Goal: Information Seeking & Learning: Check status

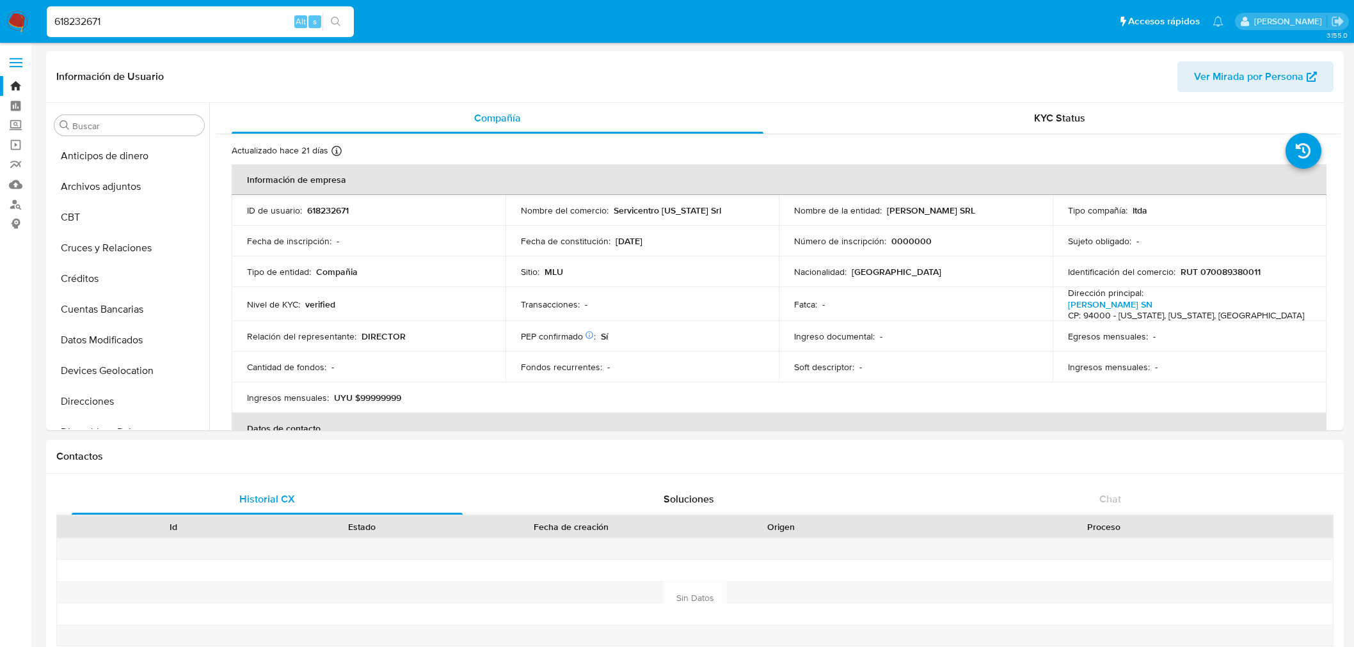
select select "10"
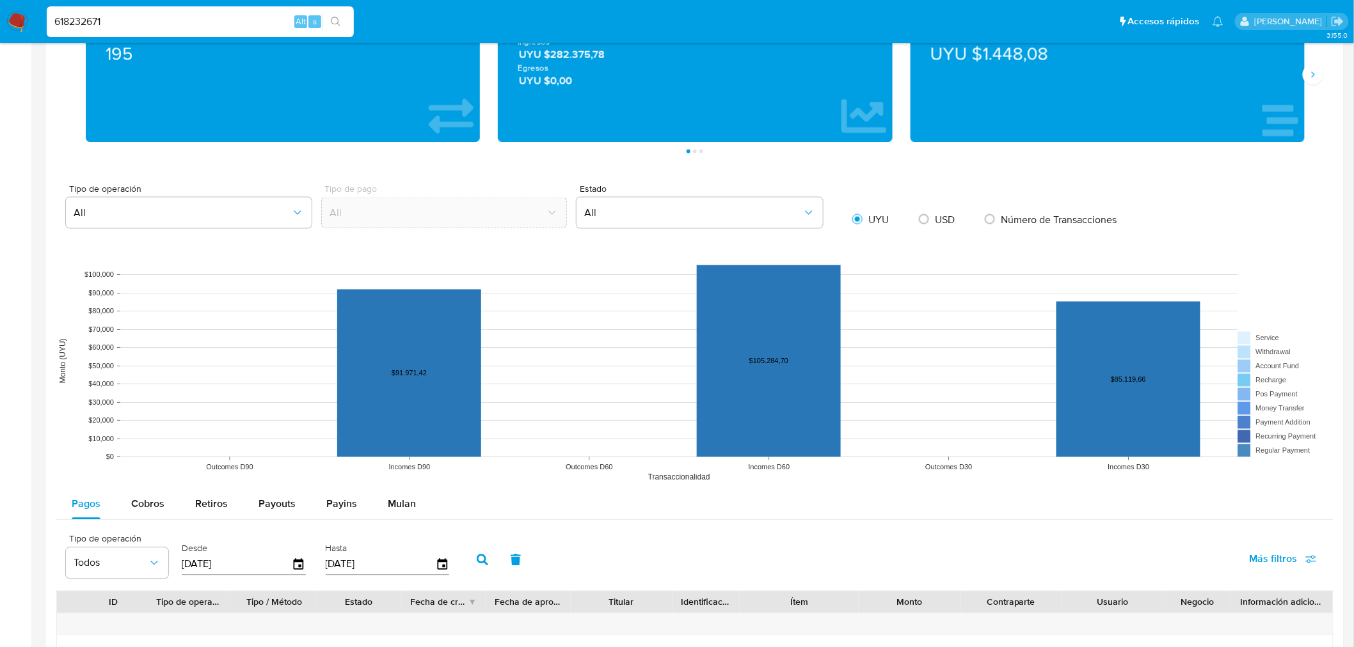
scroll to position [571, 0]
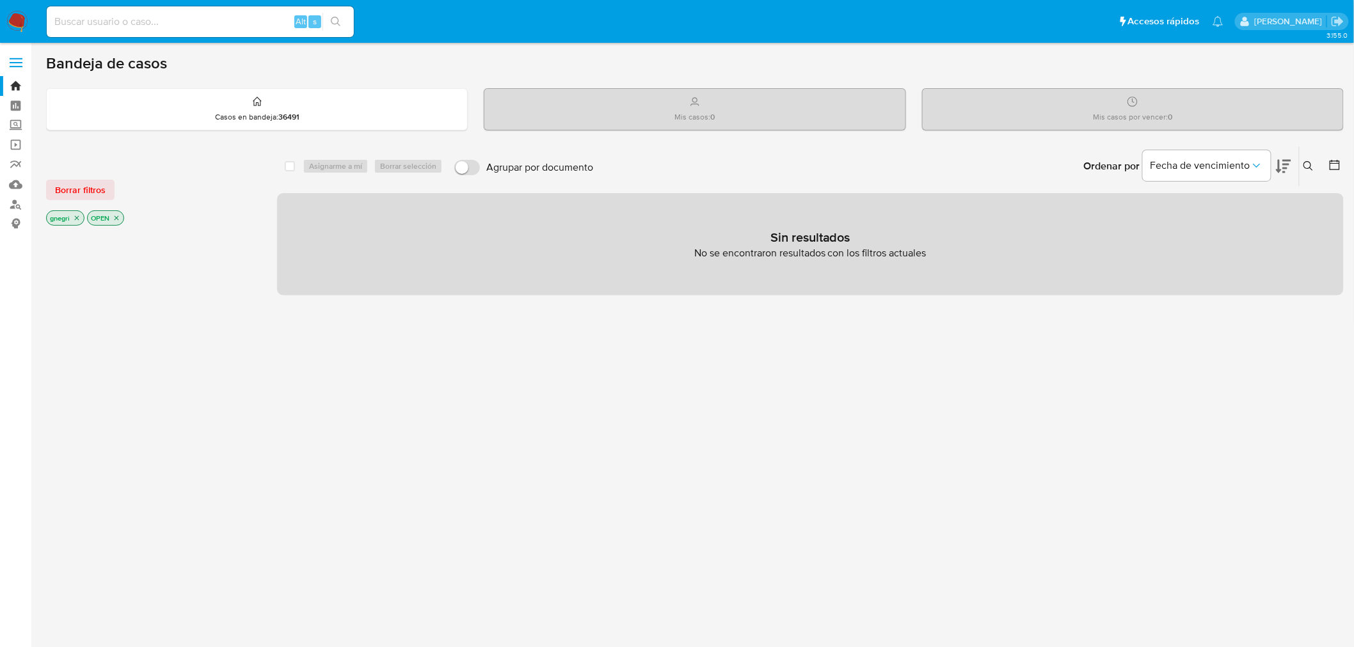
click at [82, 219] on p "gnegri" at bounding box center [65, 218] width 37 height 14
click at [79, 219] on icon "close-filter" at bounding box center [77, 218] width 8 height 8
click at [75, 216] on icon "close-filter" at bounding box center [76, 218] width 4 height 4
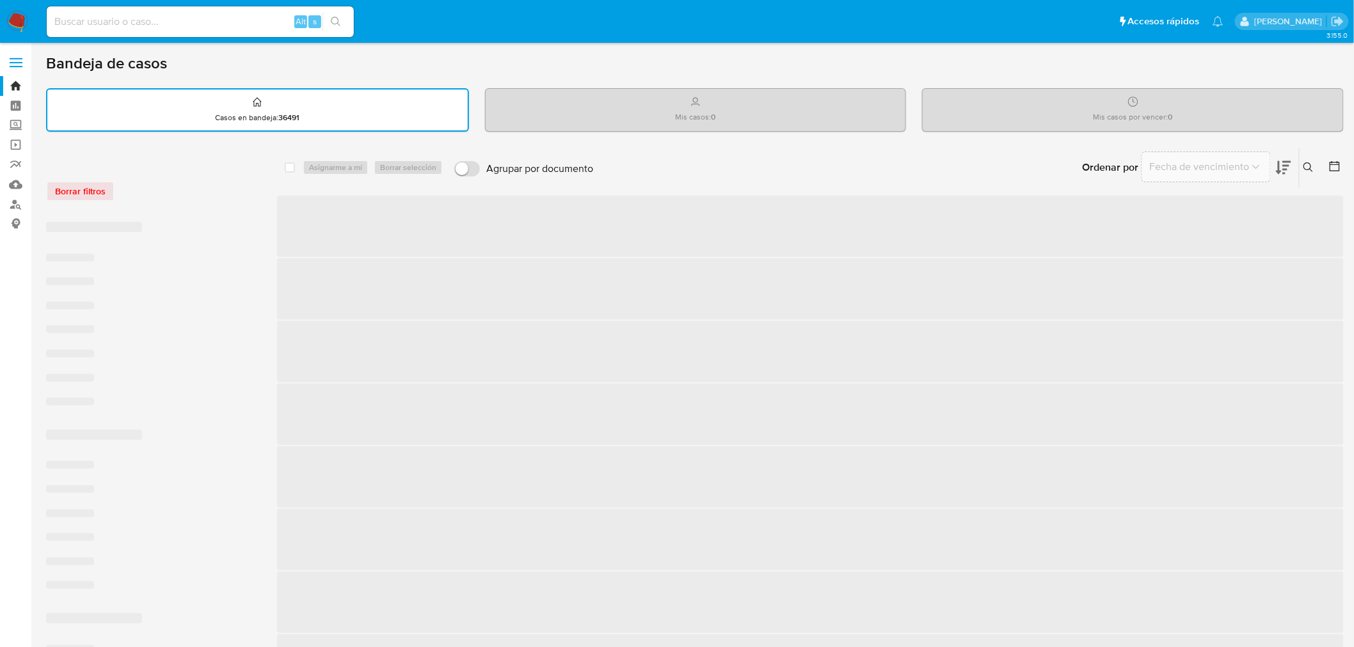
click at [1339, 167] on icon at bounding box center [1334, 166] width 10 height 10
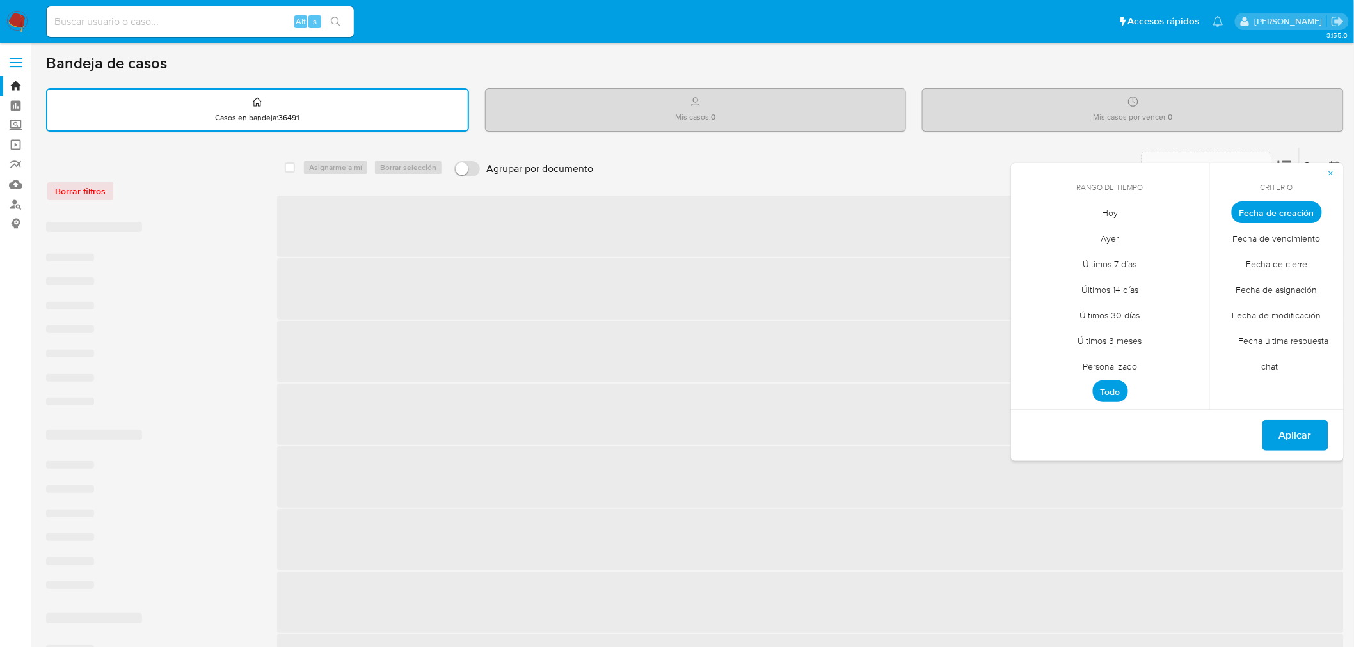
click at [1285, 258] on span "Fecha de cierre" at bounding box center [1277, 264] width 88 height 26
click at [1139, 363] on span "Personalizado" at bounding box center [1110, 367] width 81 height 26
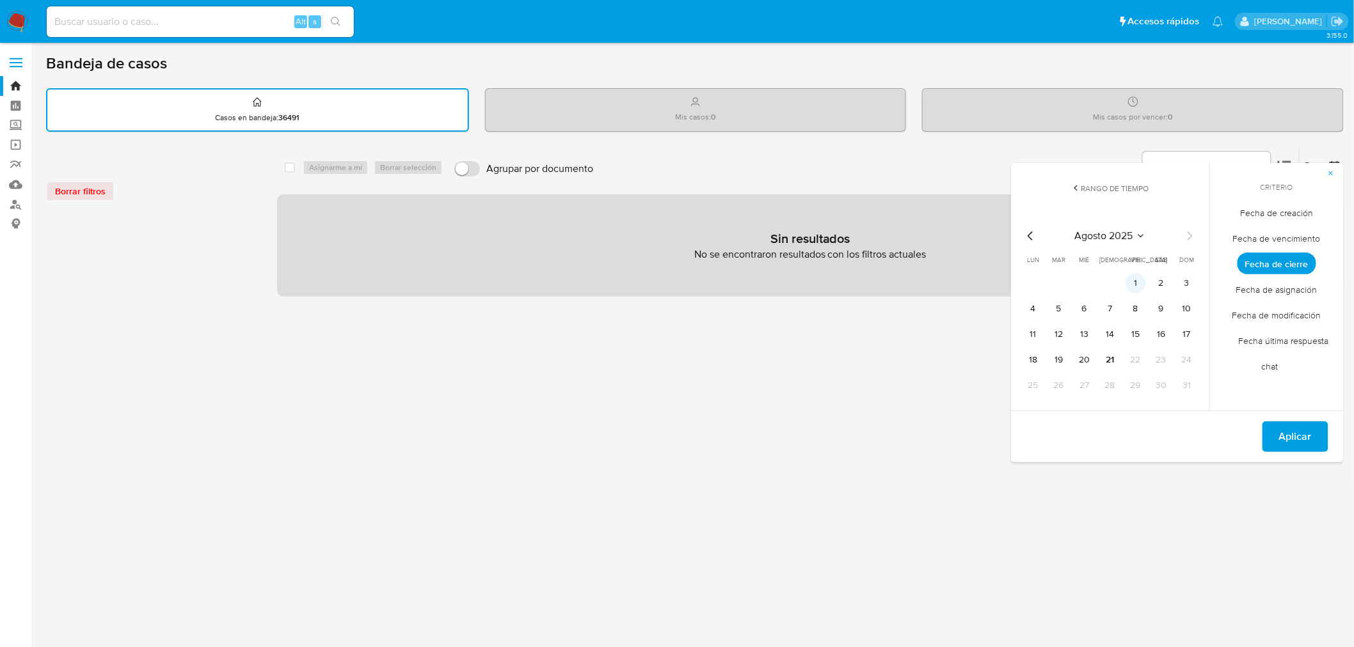
click at [1134, 278] on button "1" at bounding box center [1135, 283] width 20 height 20
click at [1107, 357] on button "21" at bounding box center [1110, 360] width 20 height 20
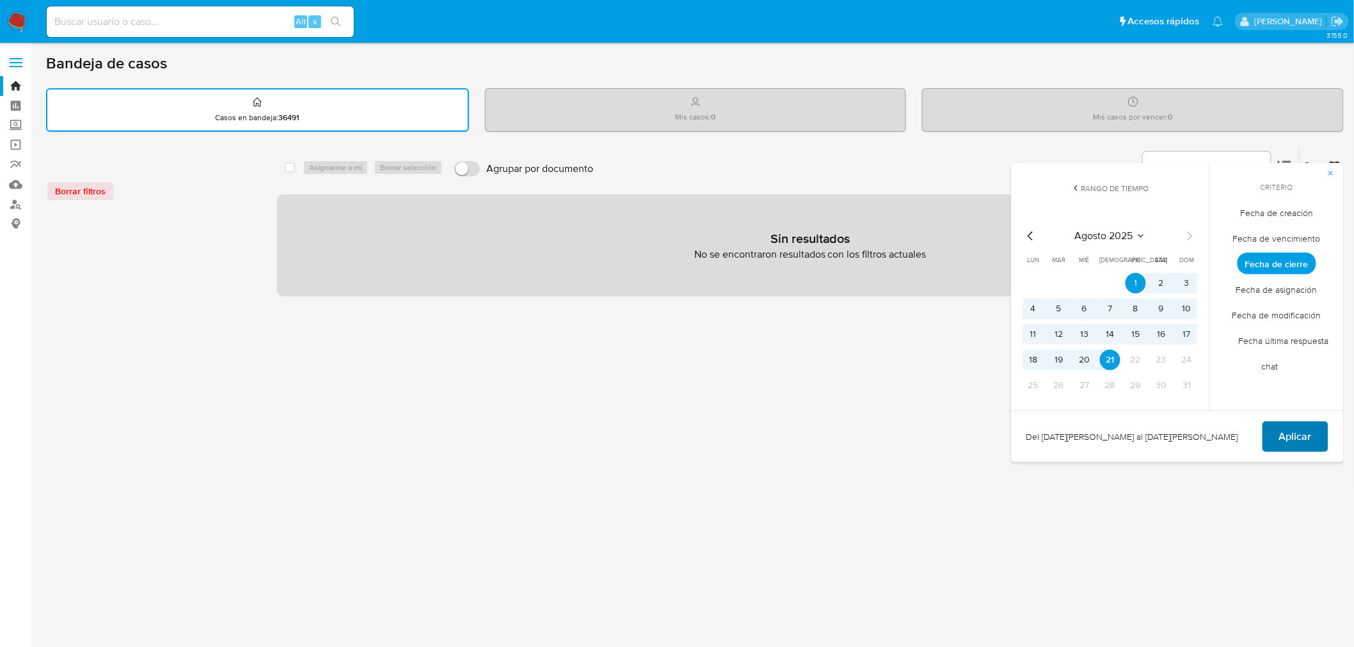
click at [1296, 437] on span "Aplicar" at bounding box center [1295, 437] width 33 height 28
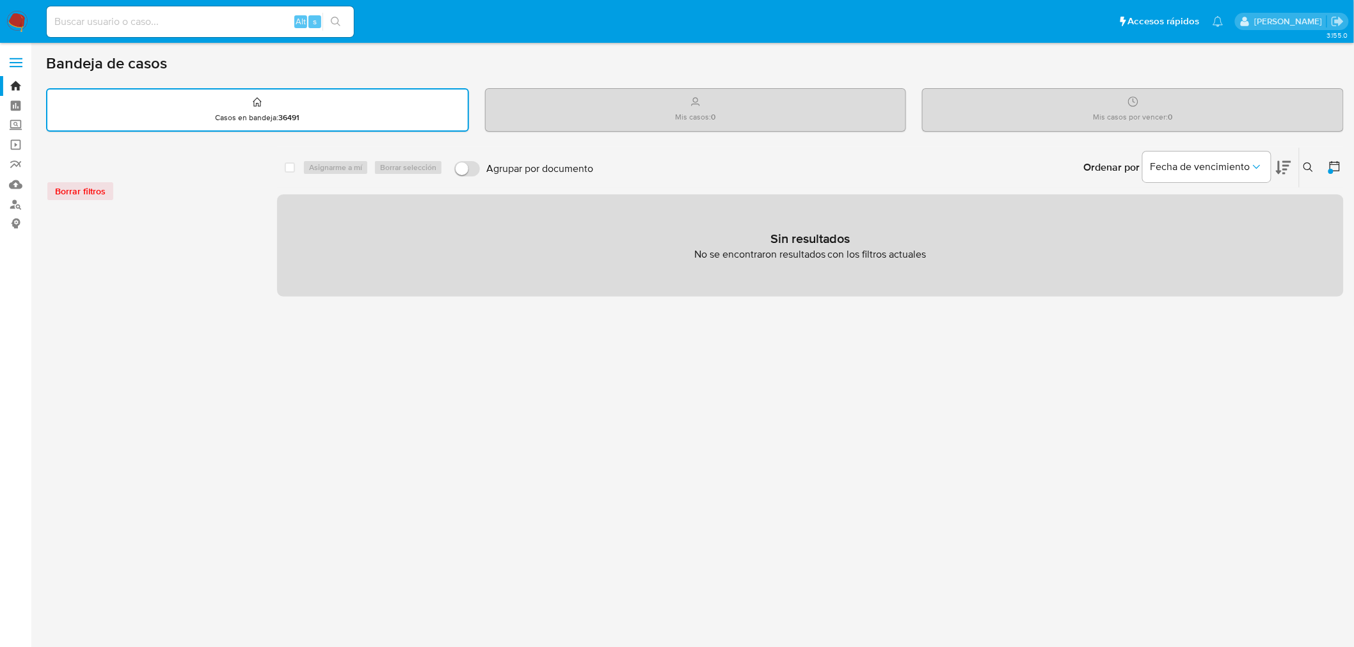
click at [1334, 168] on icon at bounding box center [1334, 166] width 13 height 13
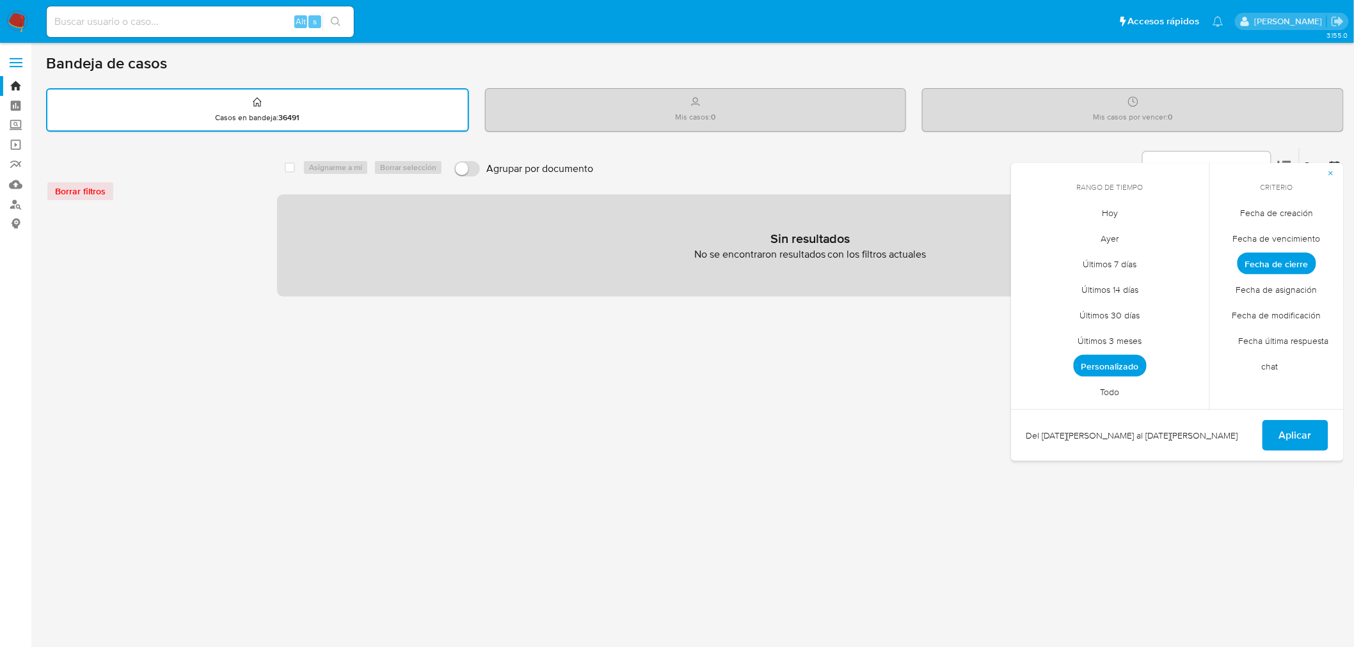
click at [1287, 272] on span "Fecha de cierre" at bounding box center [1276, 264] width 79 height 22
click at [1289, 259] on span "Fecha de cierre" at bounding box center [1276, 264] width 79 height 22
click at [1312, 438] on span "Aplicar" at bounding box center [1295, 436] width 33 height 28
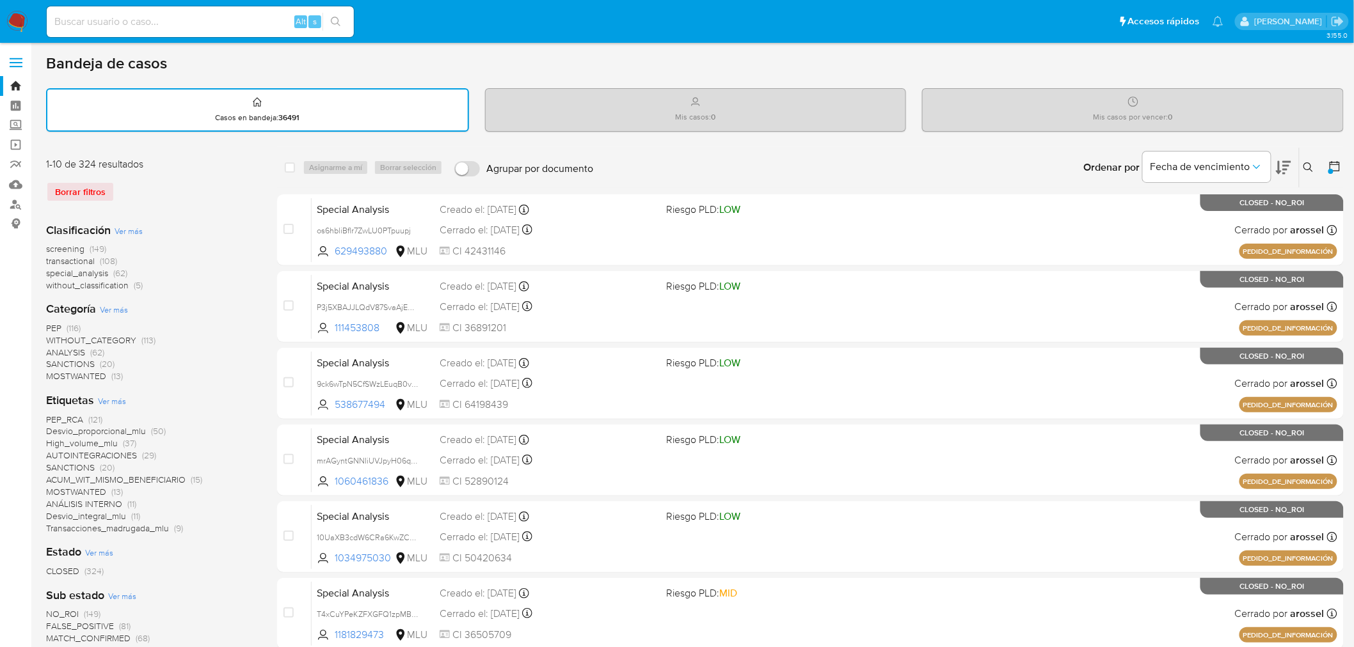
click at [1337, 168] on icon at bounding box center [1334, 166] width 13 height 13
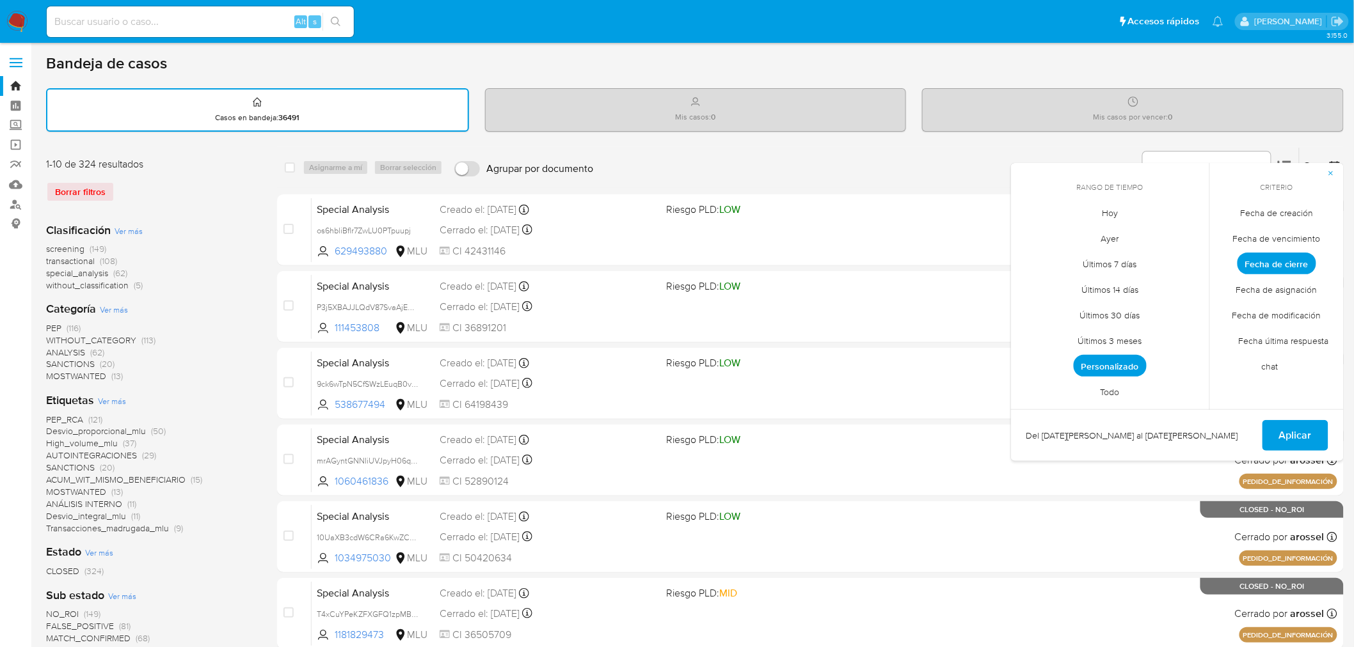
drag, startPoint x: 210, startPoint y: 200, endPoint x: 214, endPoint y: 213, distance: 14.0
click at [210, 200] on div "Borrar filtros" at bounding box center [148, 192] width 205 height 20
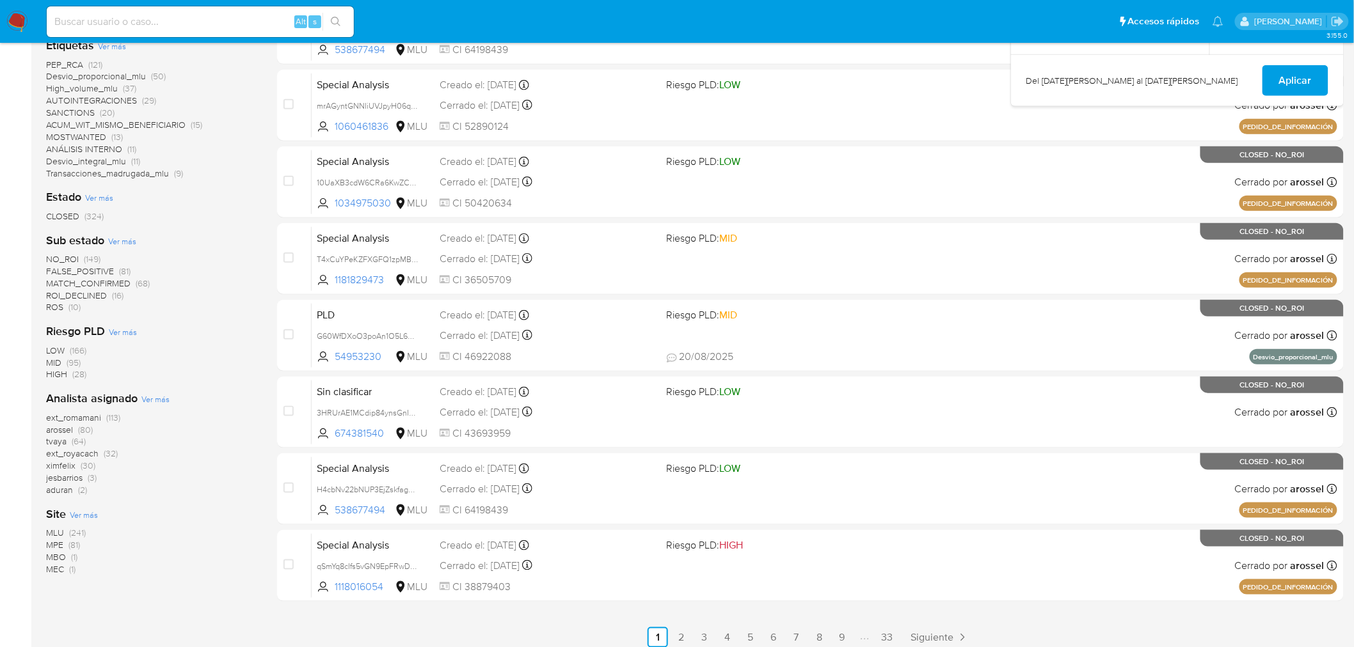
click at [58, 528] on span "MLU" at bounding box center [55, 533] width 18 height 13
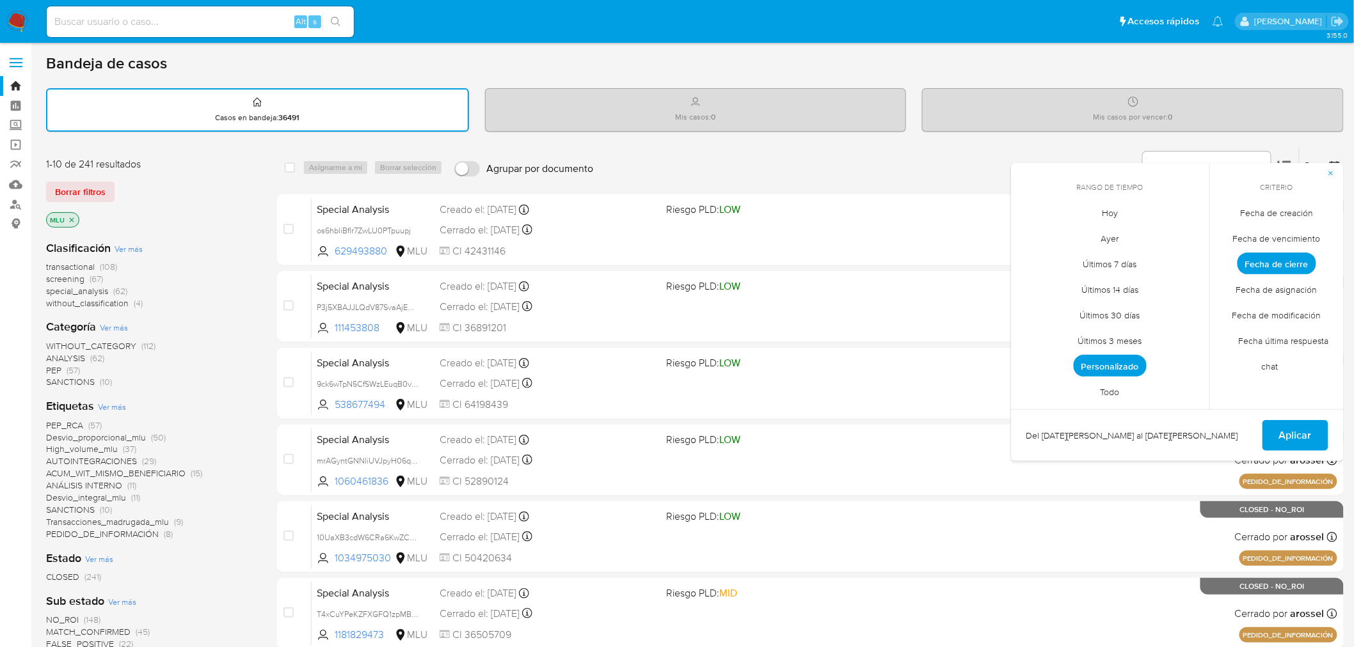
scroll to position [361, 0]
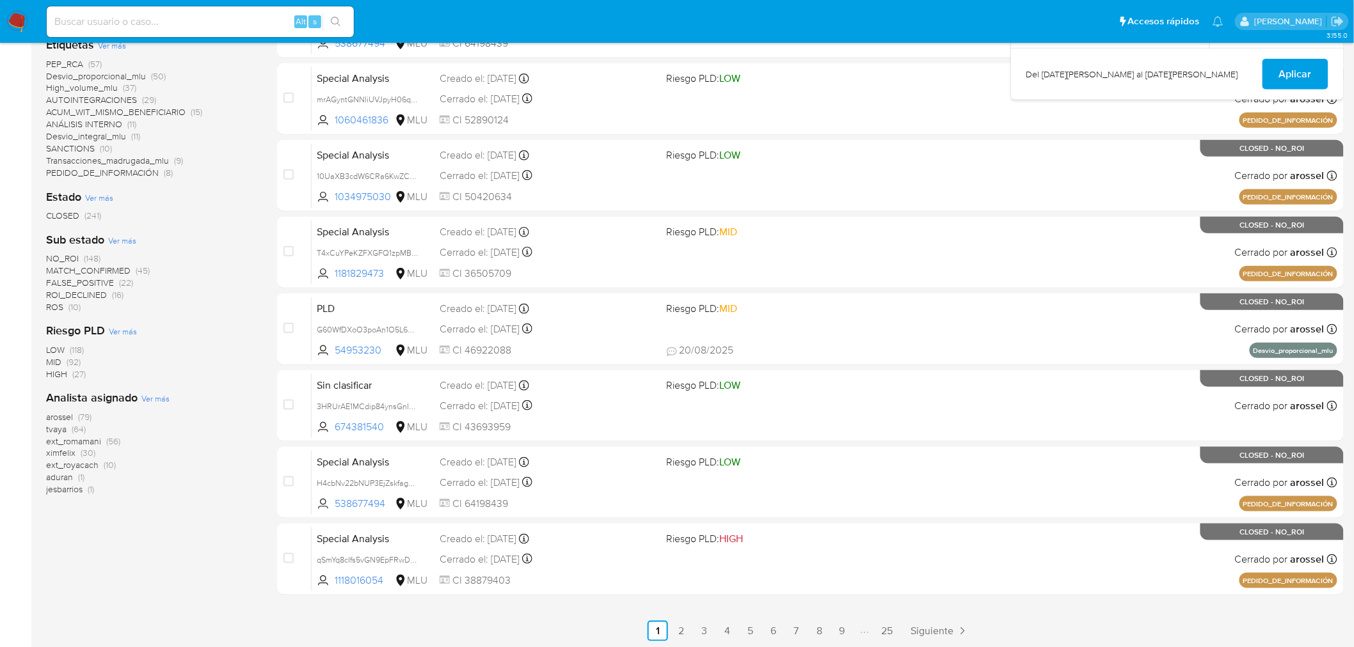
click at [59, 426] on span "tvaya" at bounding box center [56, 429] width 20 height 13
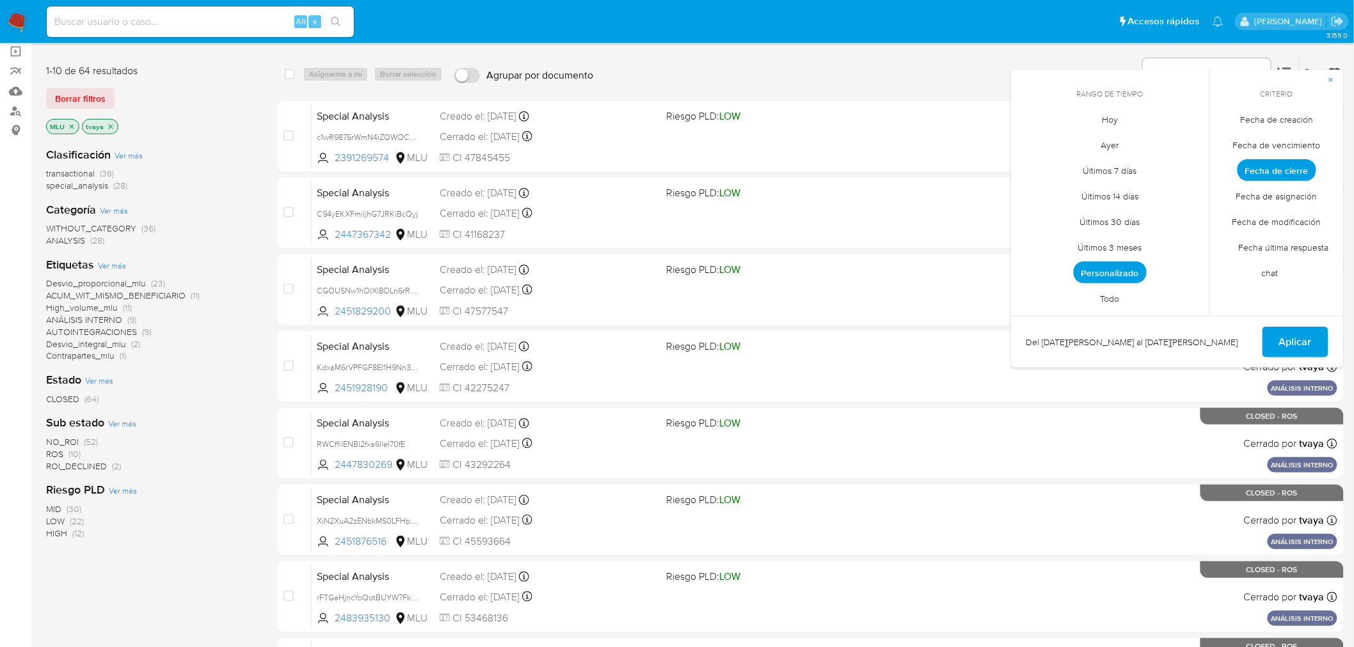
scroll to position [6, 0]
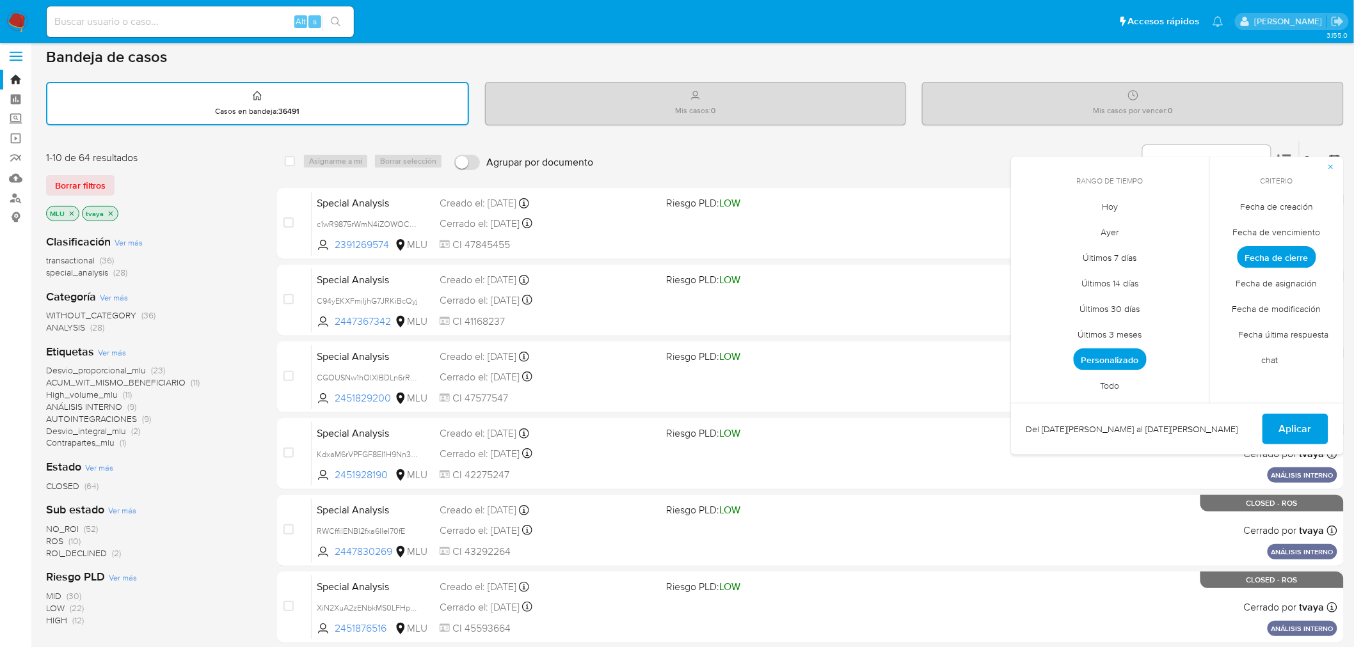
click at [99, 404] on span "ANÁLISIS INTERNO" at bounding box center [84, 406] width 76 height 13
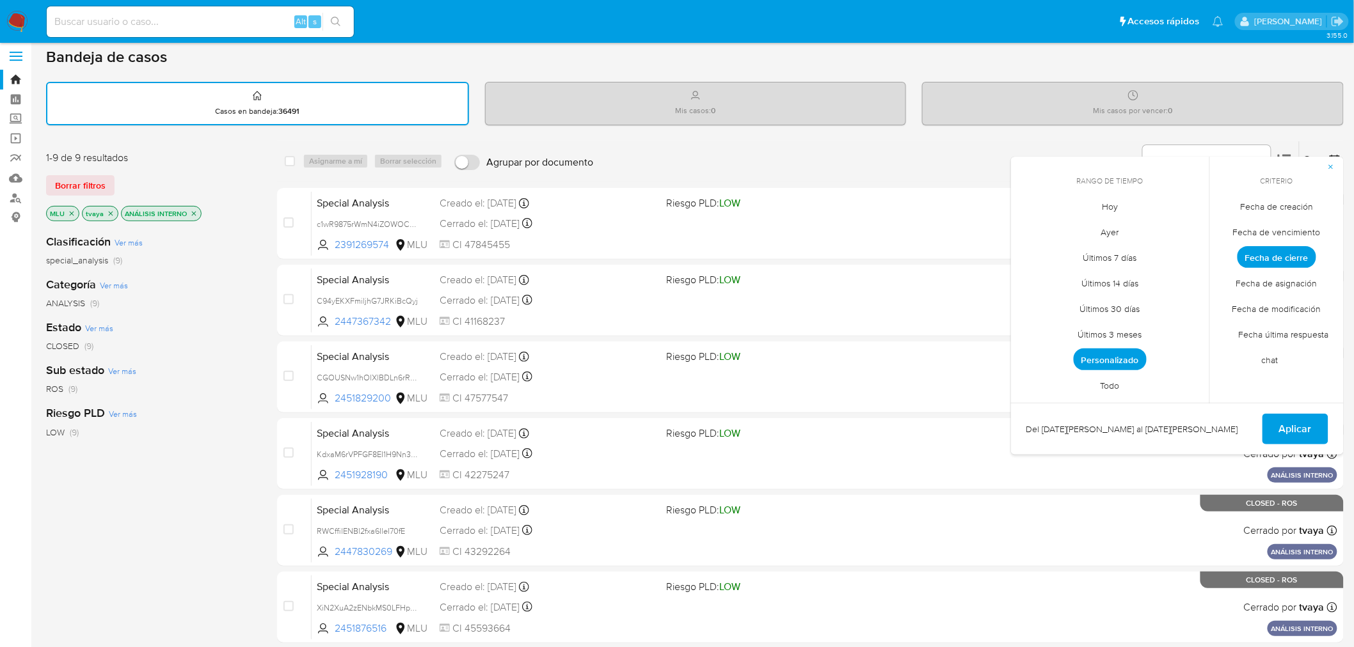
click at [1333, 163] on icon "button" at bounding box center [1331, 167] width 8 height 8
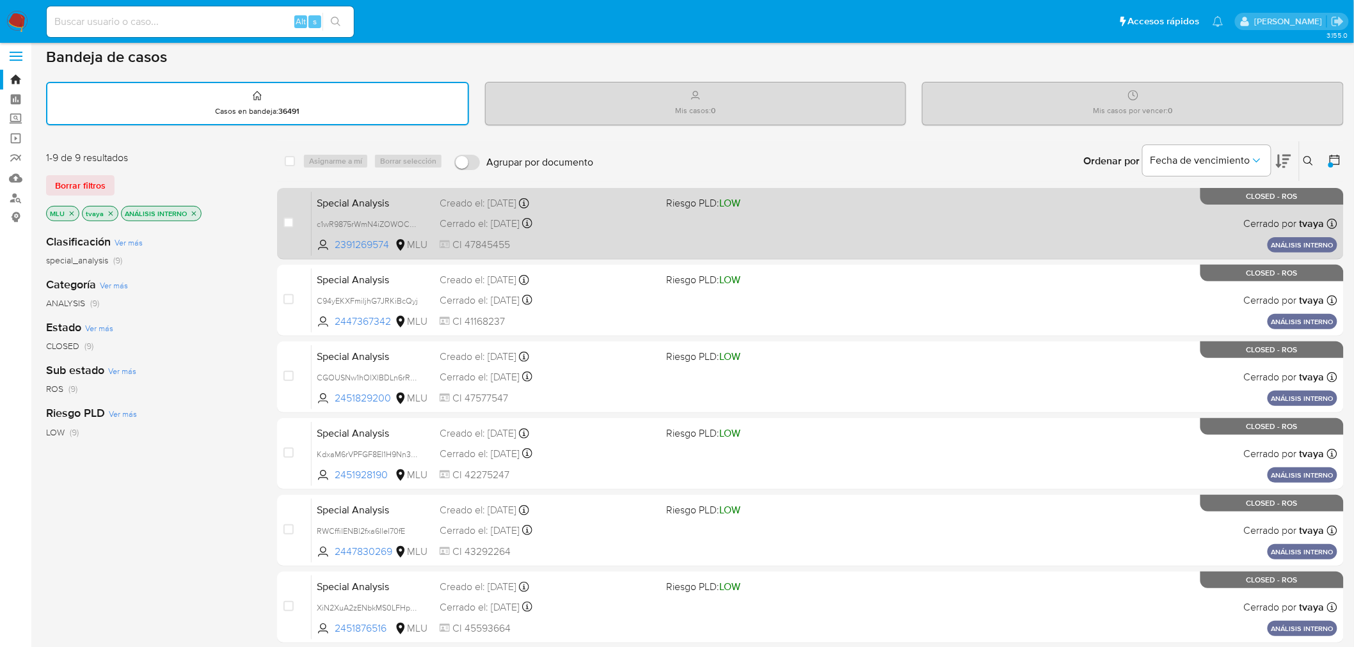
click at [800, 225] on div "Special Analysis c1wR9875rWmN4iZOWOCwCKgq 2391269574 MLU Riesgo PLD: LOW Creado…" at bounding box center [825, 223] width 1026 height 65
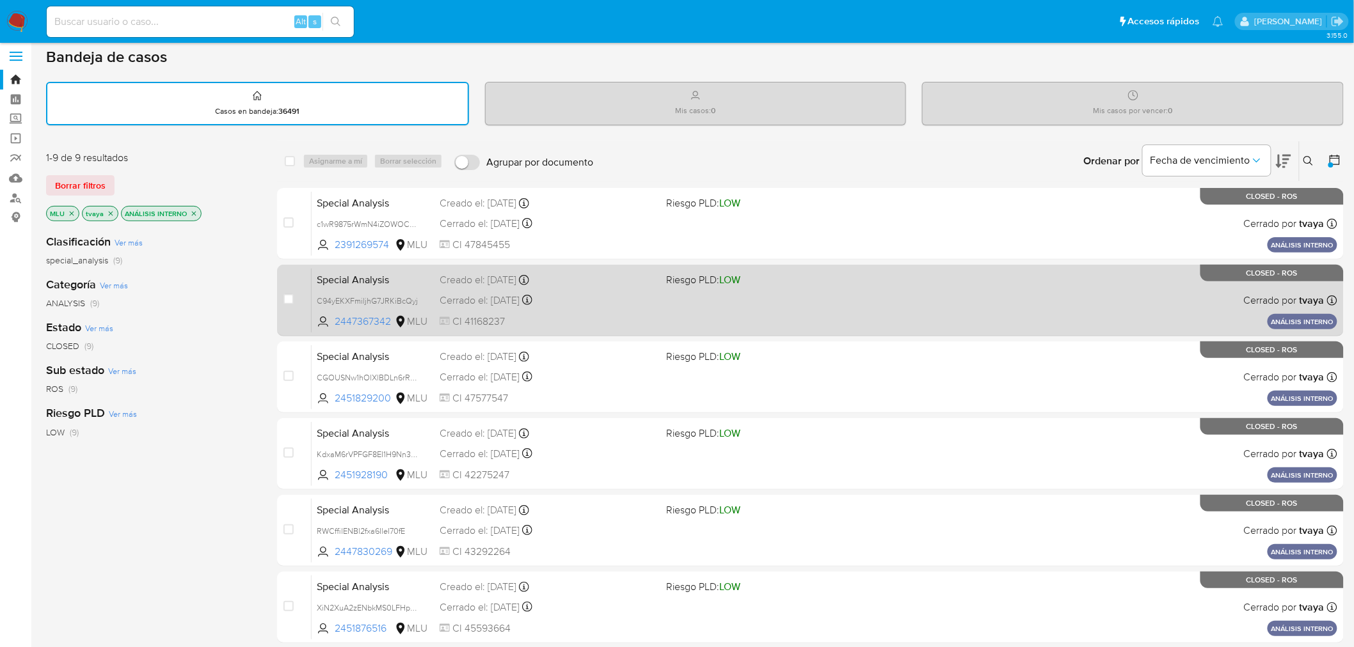
click at [842, 312] on div "Special Analysis C94yEKXFmiljhG7JRKiBcQyj 2447367342 MLU Riesgo PLD: LOW Creado…" at bounding box center [825, 300] width 1026 height 65
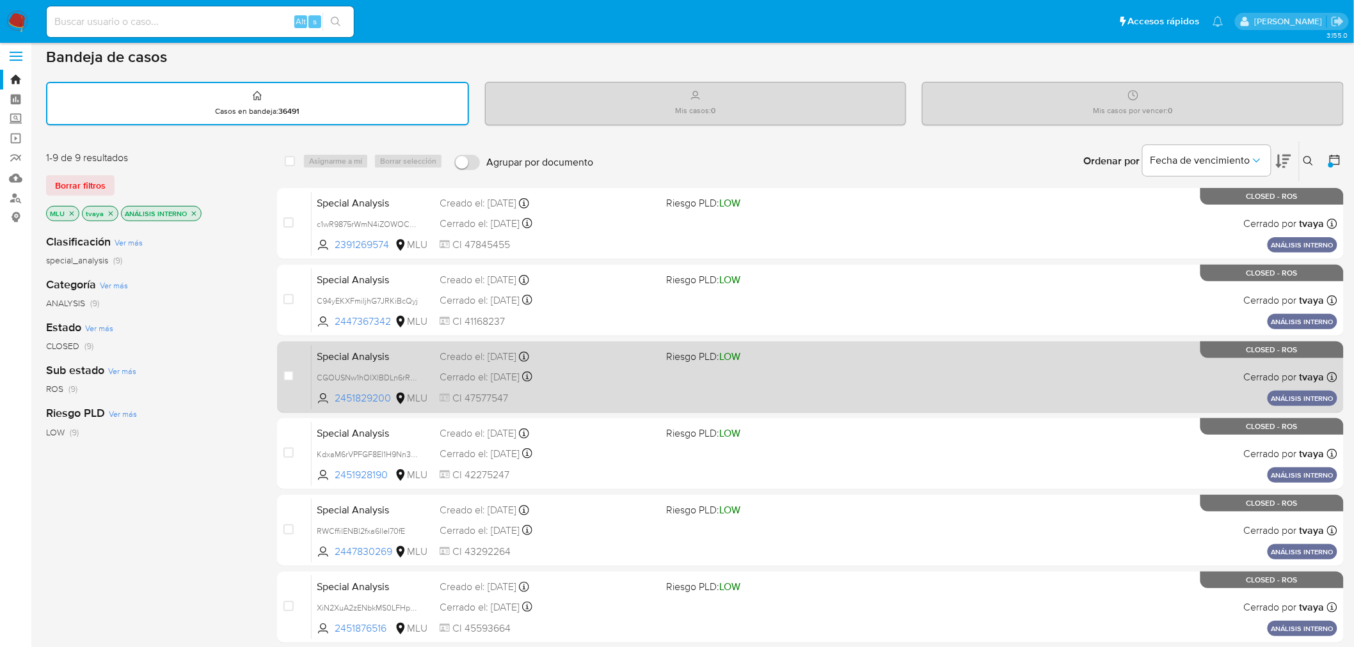
click at [757, 387] on div "Special Analysis CGOUSNw1hOlXlBDLn6rRwBY8 2451829200 MLU Riesgo PLD: LOW Creado…" at bounding box center [825, 377] width 1026 height 65
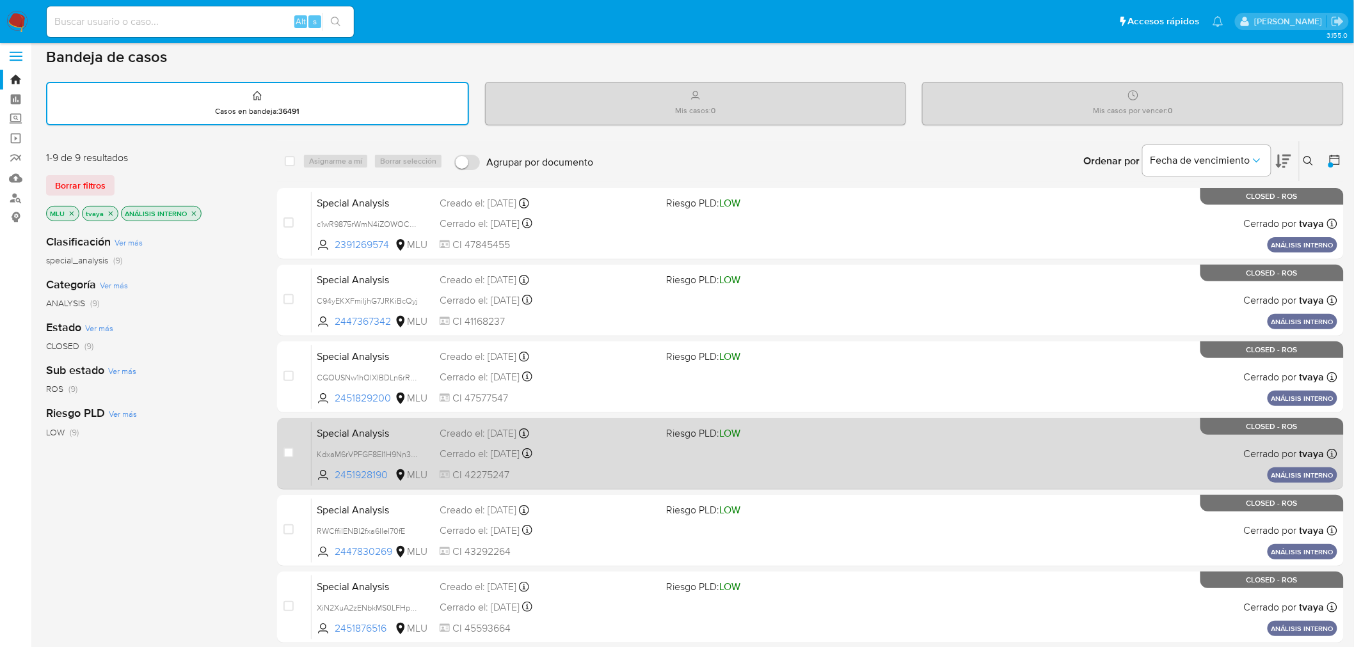
click at [704, 468] on div "Special Analysis KdxaM6rVPFGF8EI1H9Nn3FdP 2451928190 MLU Riesgo PLD: LOW Creado…" at bounding box center [825, 454] width 1026 height 65
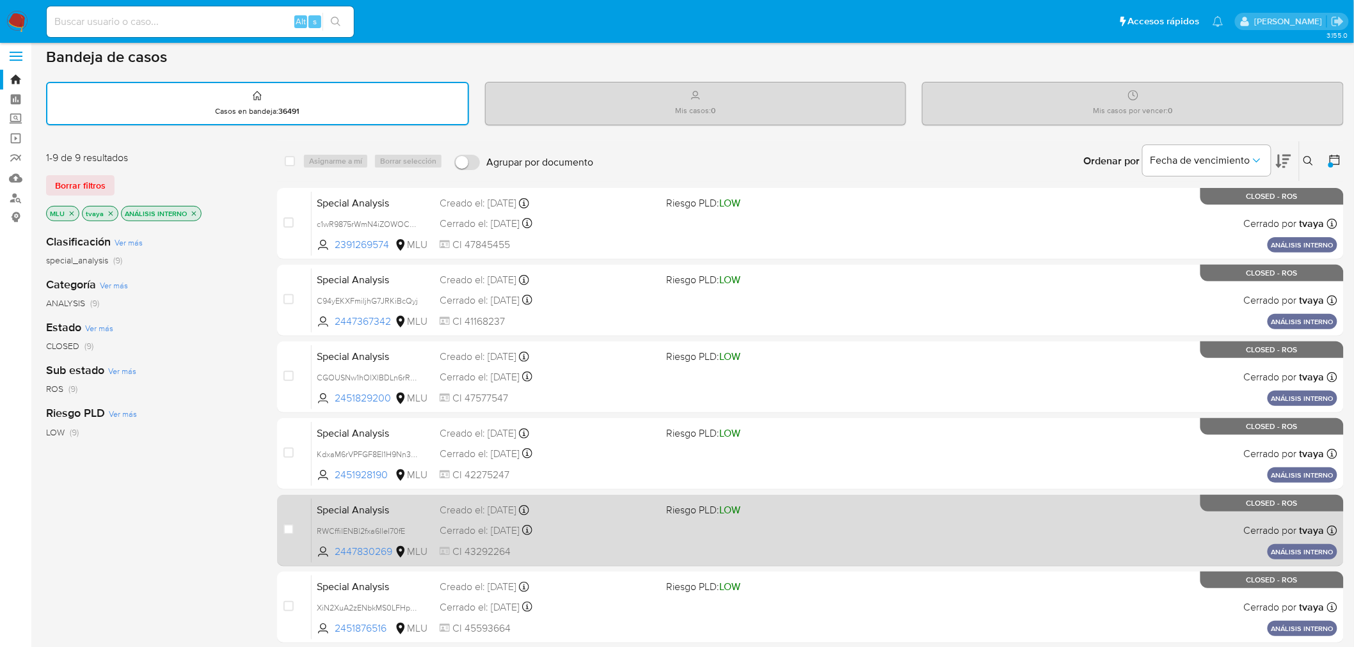
click at [661, 523] on div "Special Analysis RWCffilENBl2fxa6IleI70fE 2447830269 MLU Riesgo PLD: LOW Creado…" at bounding box center [825, 530] width 1026 height 65
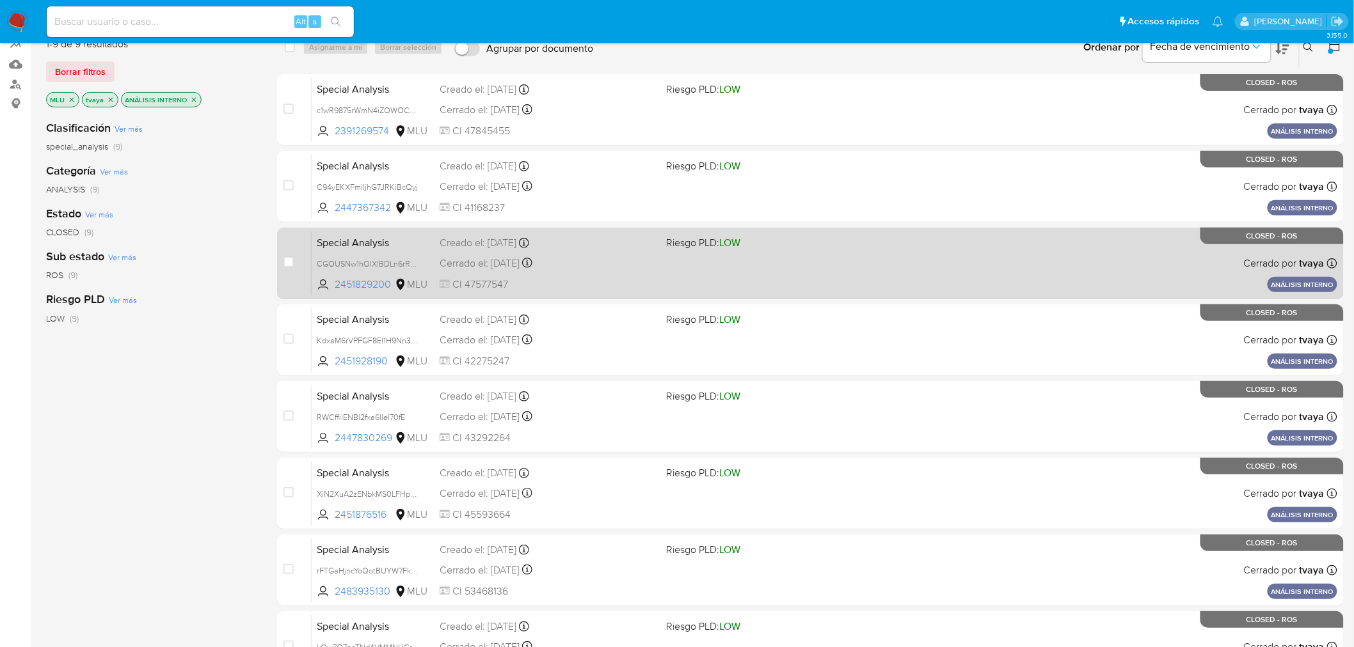
scroll to position [219, 0]
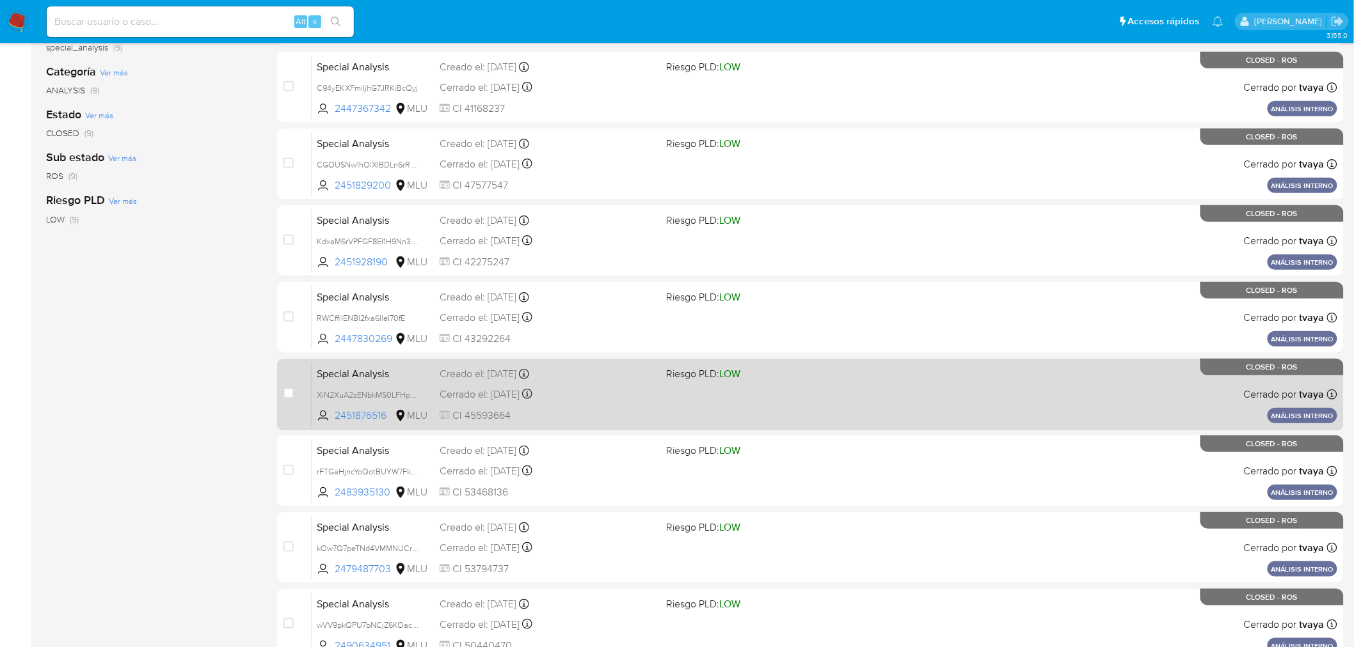
click at [740, 395] on div "Special Analysis XiN2XuA2zENbkMS0LFHp3yOR 2451876516 MLU Riesgo PLD: LOW Creado…" at bounding box center [825, 394] width 1026 height 65
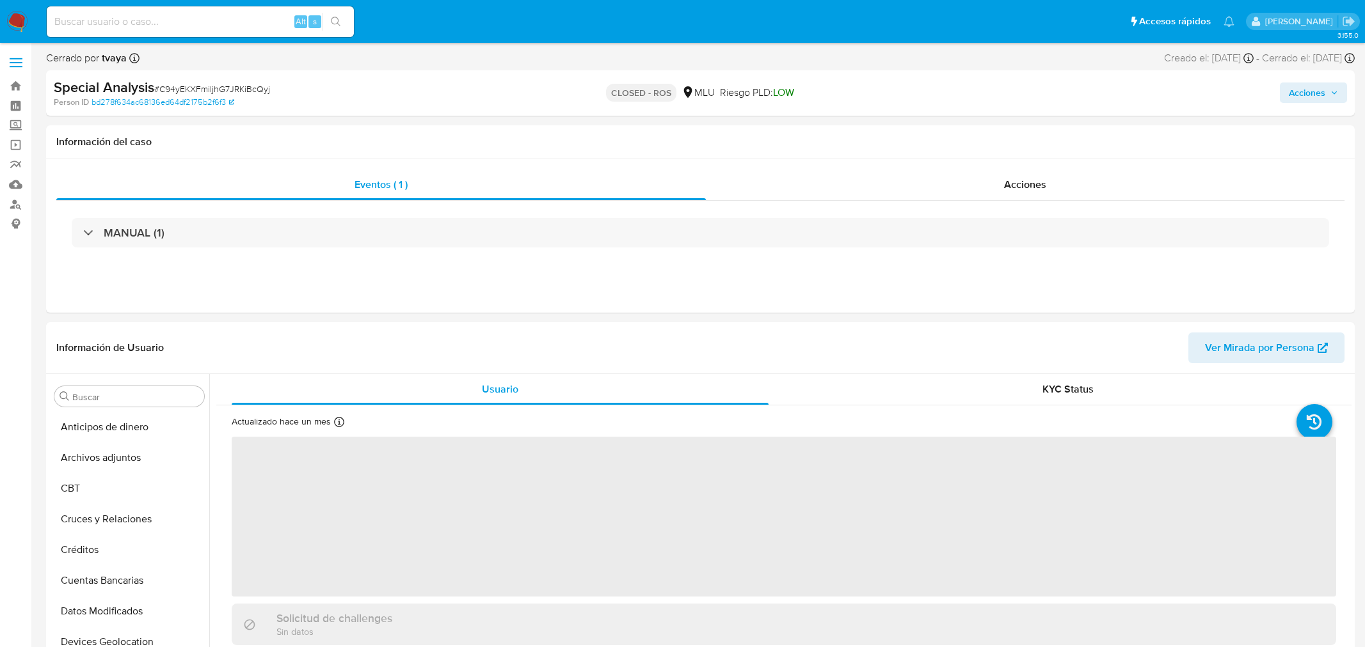
select select "10"
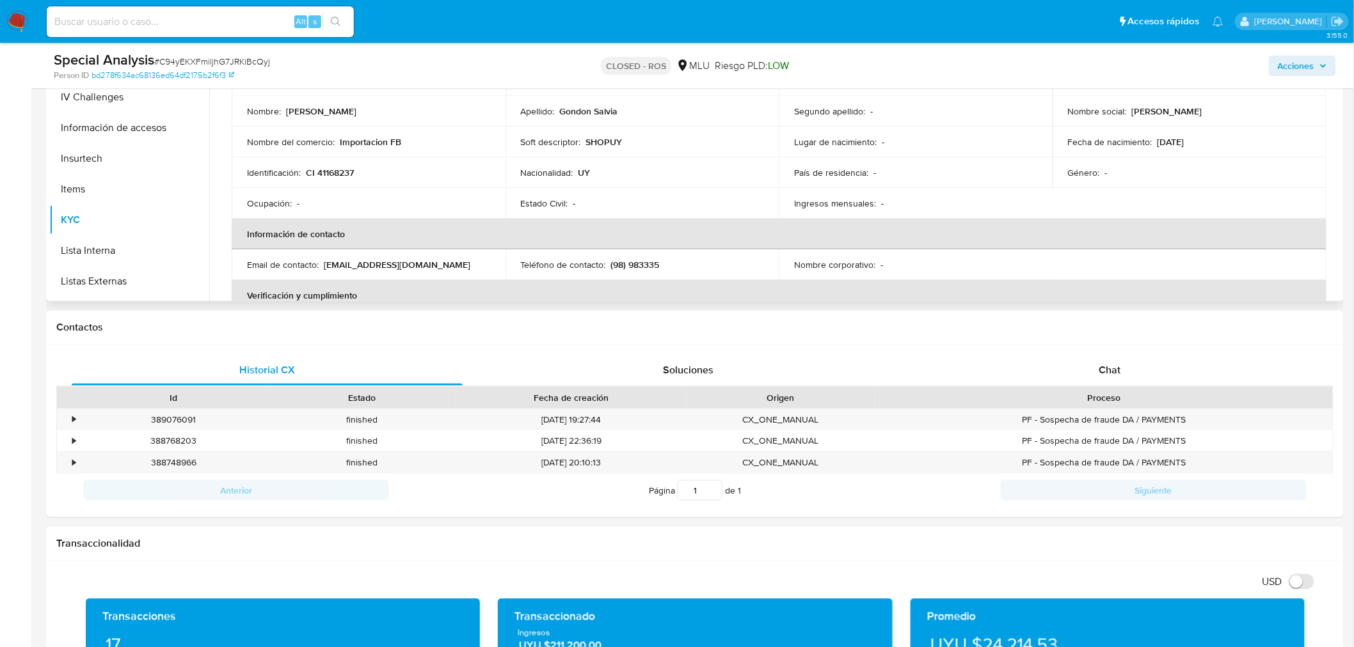
scroll to position [215, 0]
click at [129, 216] on button "Historial Casos" at bounding box center [124, 211] width 150 height 31
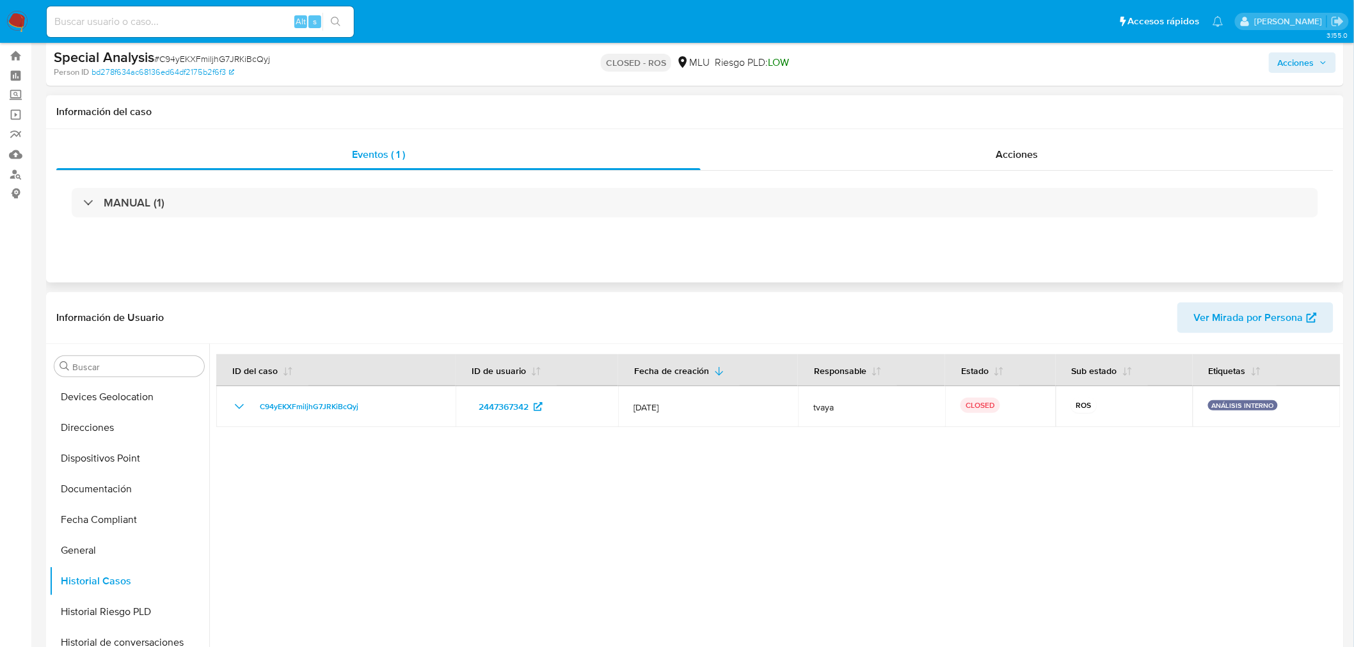
scroll to position [0, 0]
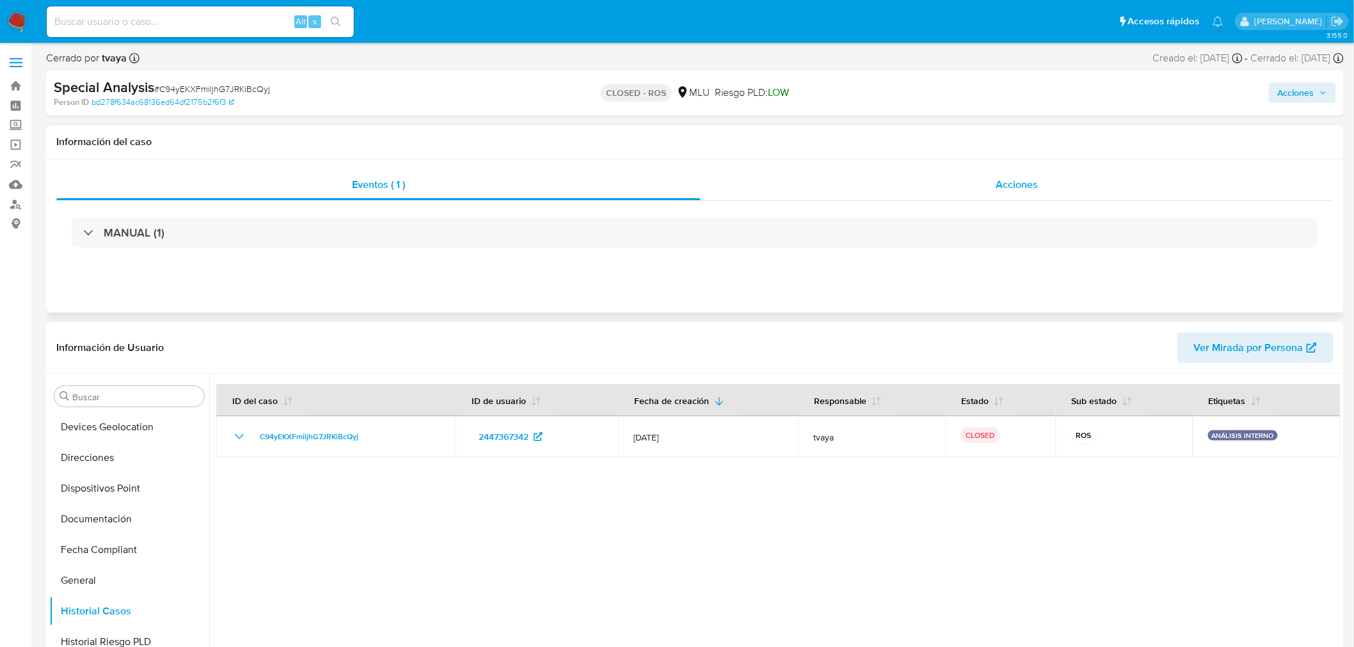
click at [988, 179] on div "Acciones" at bounding box center [1017, 185] width 633 height 31
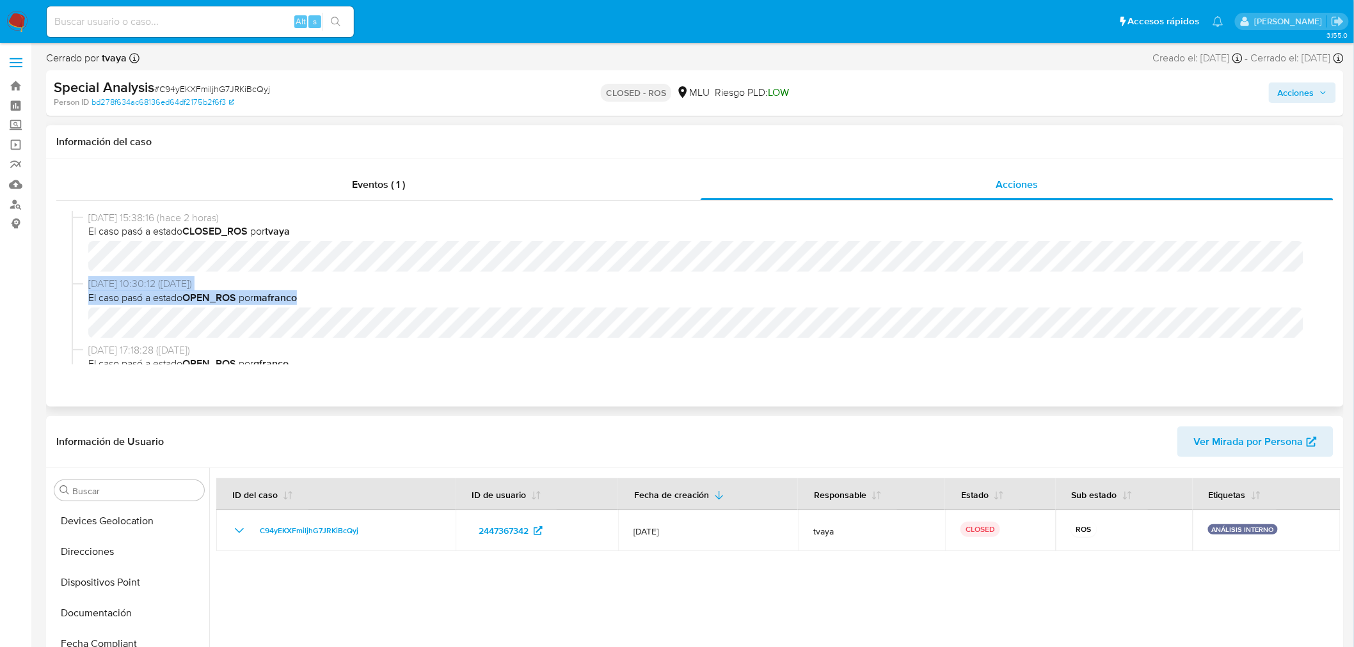
click at [924, 318] on div "21/08/2025 15:38:16 (hace 2 horas) El caso pasó a estado CLOSED_ROS por tvaya 2…" at bounding box center [695, 288] width 1246 height 154
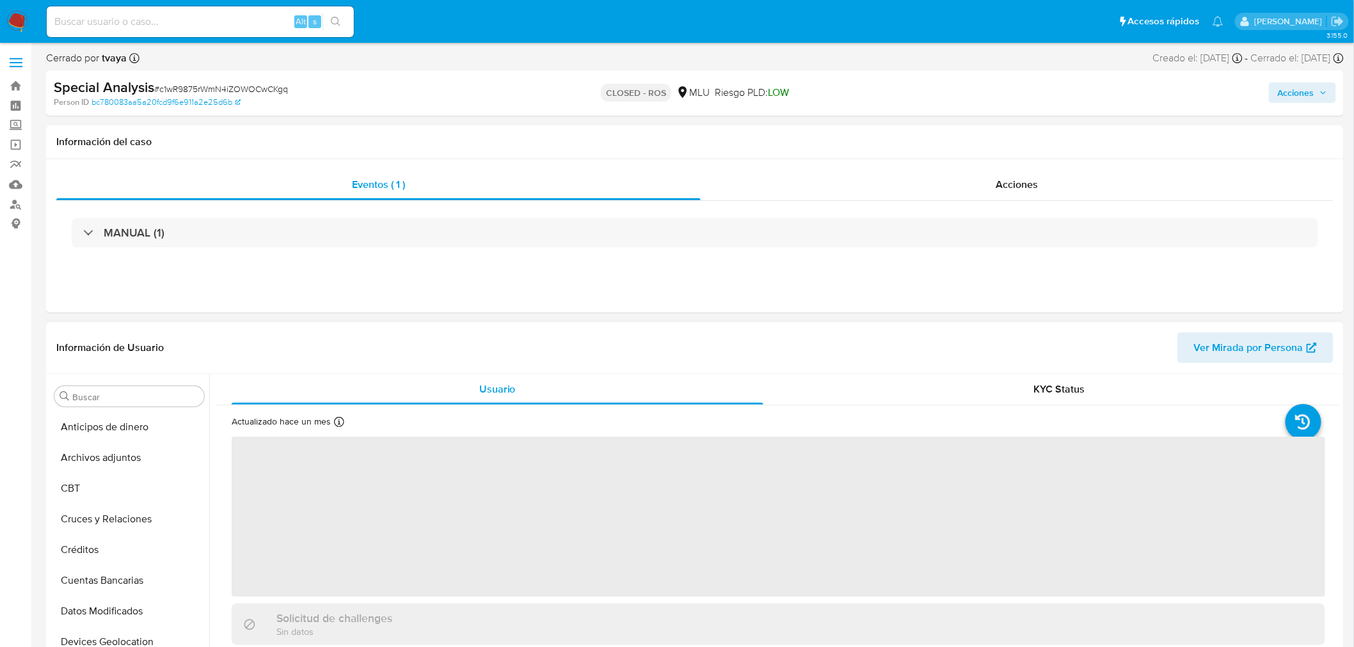
scroll to position [571, 0]
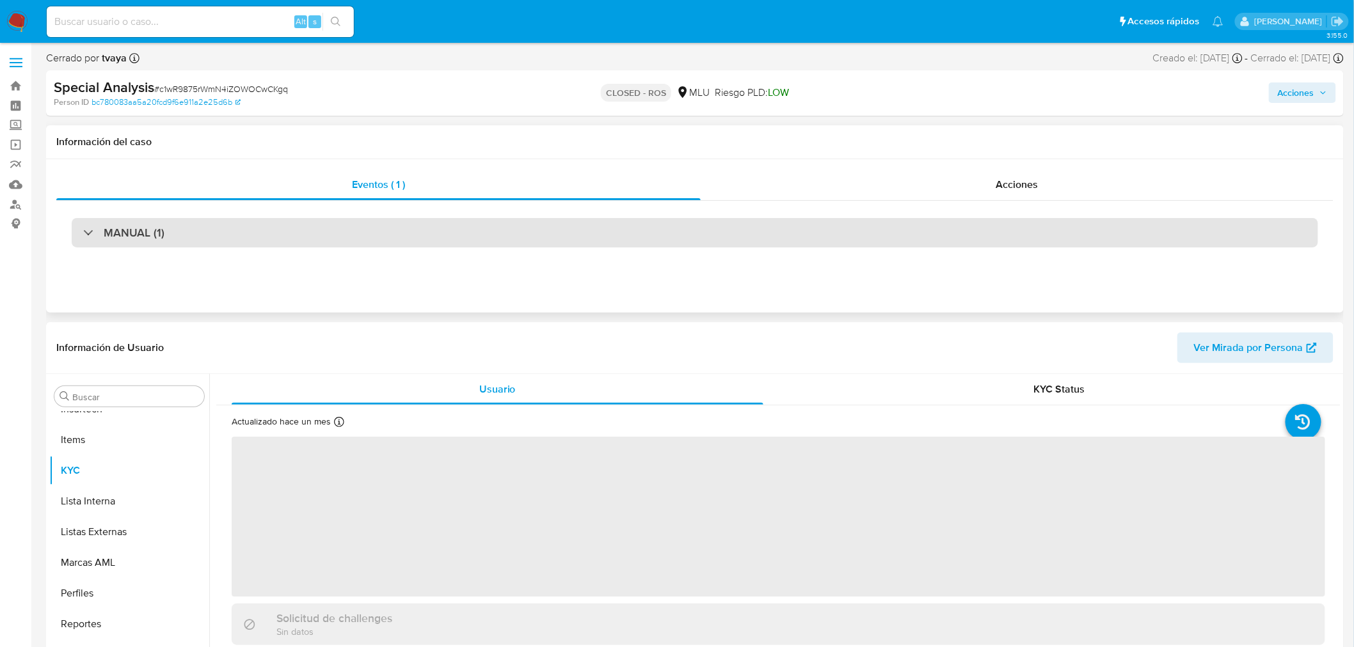
click at [422, 229] on div "MANUAL (1)" at bounding box center [695, 232] width 1246 height 29
select select "10"
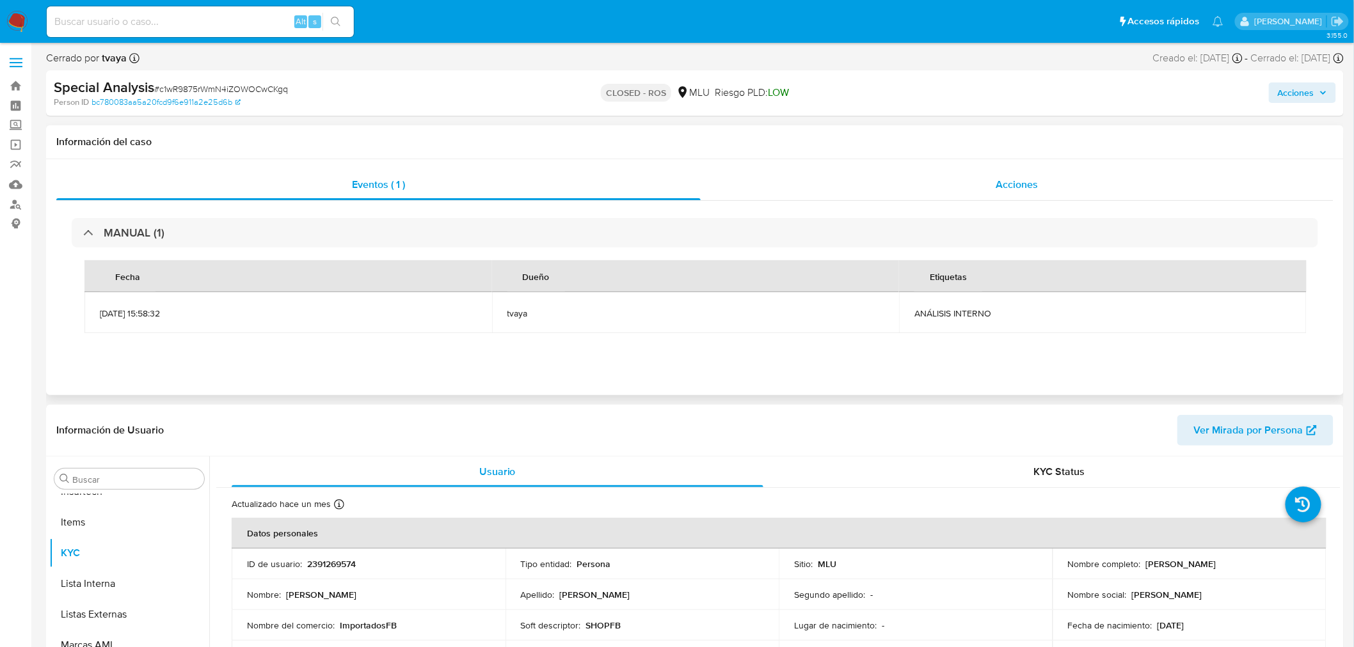
click at [1028, 191] on span "Acciones" at bounding box center [1016, 184] width 42 height 15
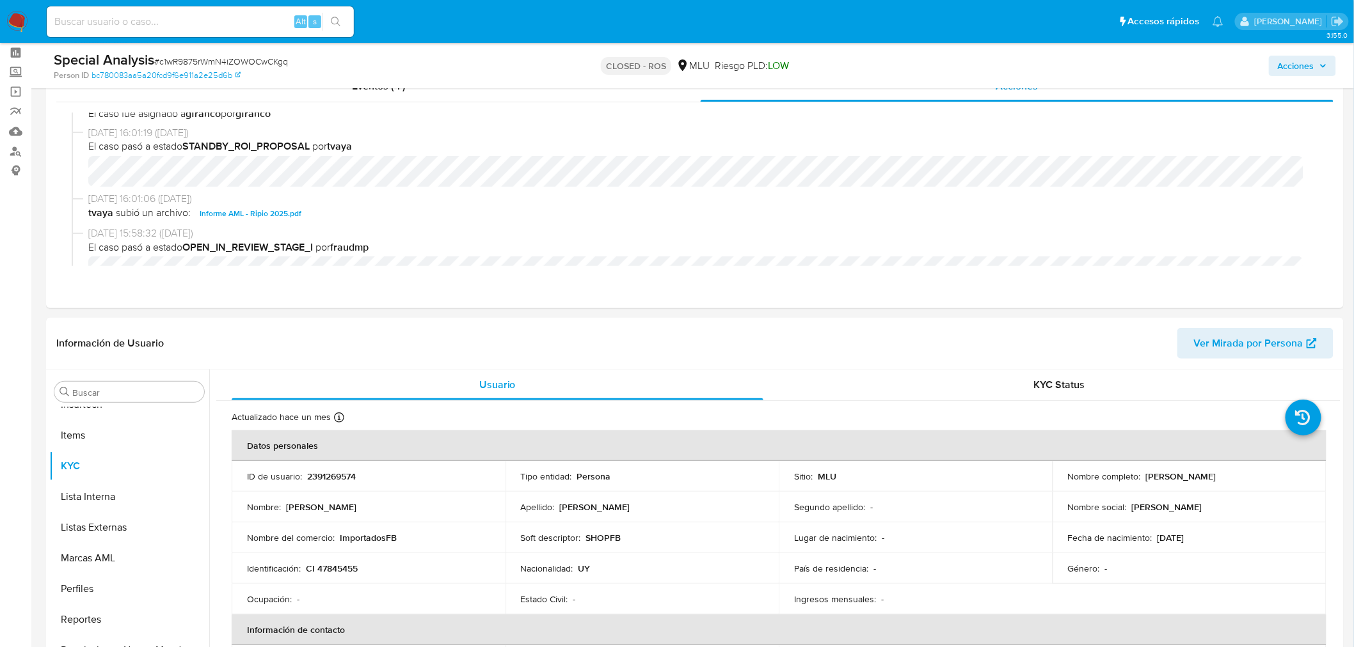
scroll to position [426, 0]
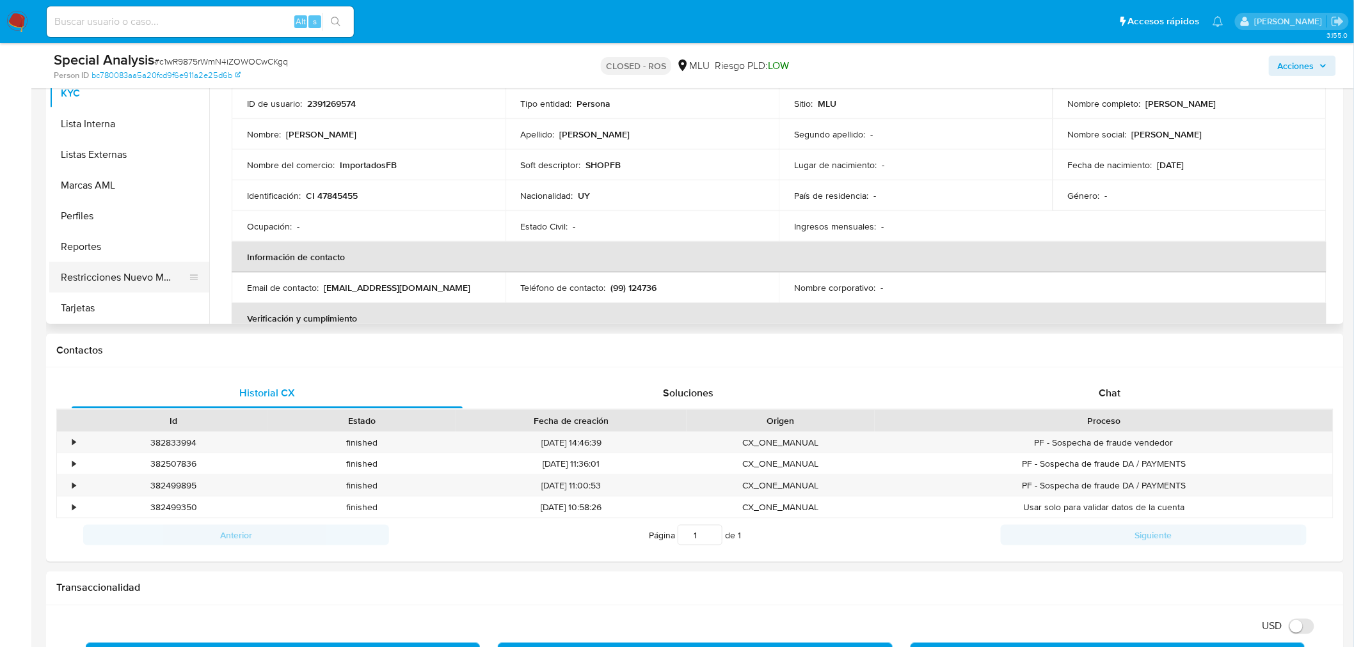
click at [143, 273] on button "Restricciones Nuevo Mundo" at bounding box center [124, 277] width 150 height 31
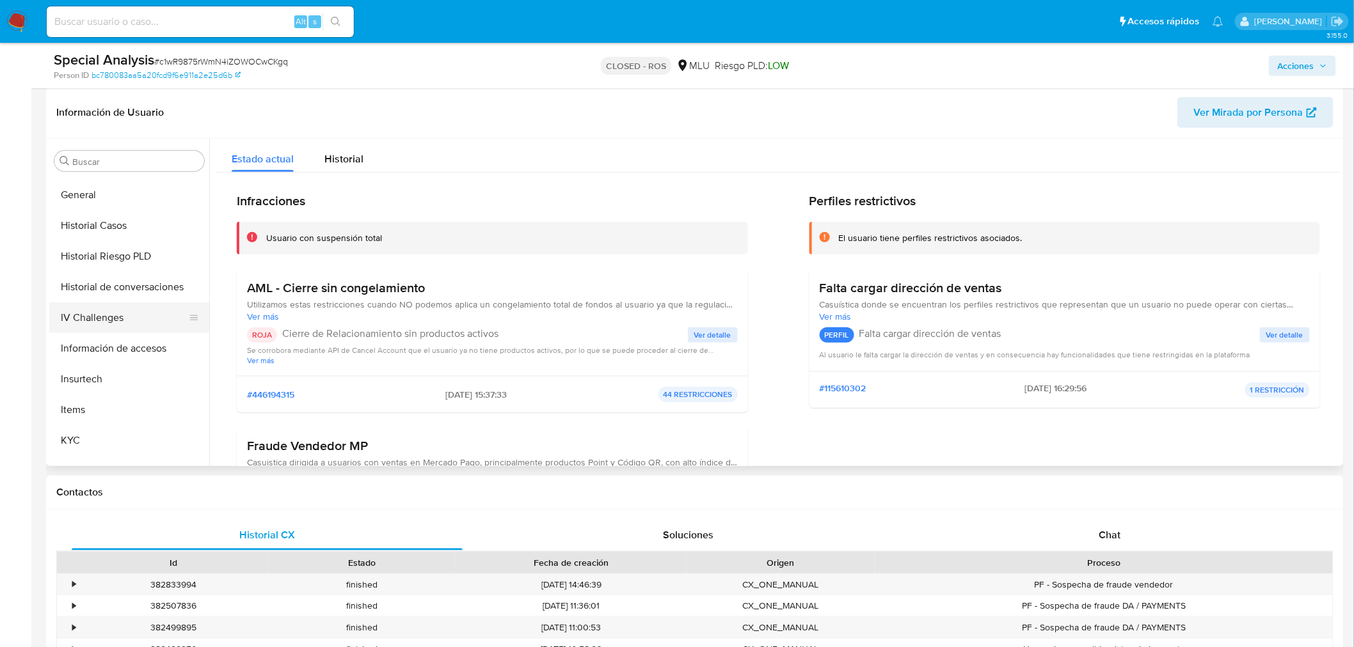
scroll to position [357, 0]
click at [111, 228] on button "Historial Casos" at bounding box center [124, 234] width 150 height 31
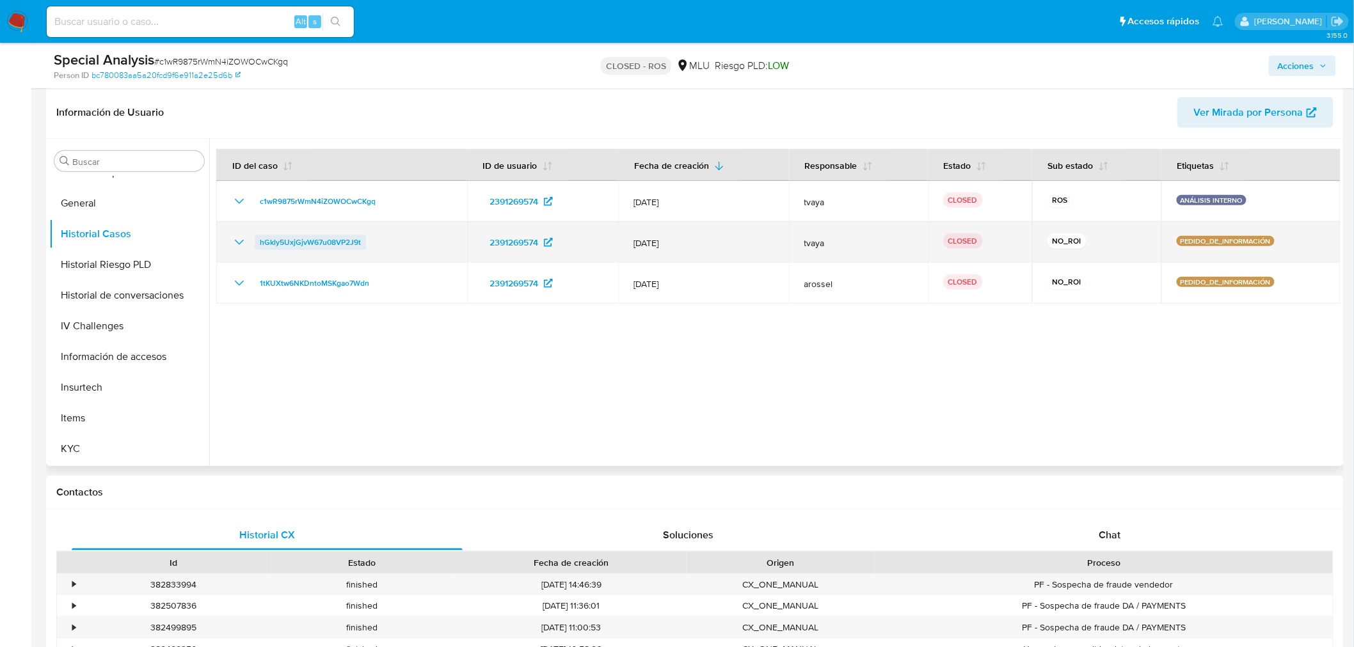
click at [273, 243] on span "hGkly5UxjGjvW67u08VP2J9t" at bounding box center [310, 242] width 101 height 15
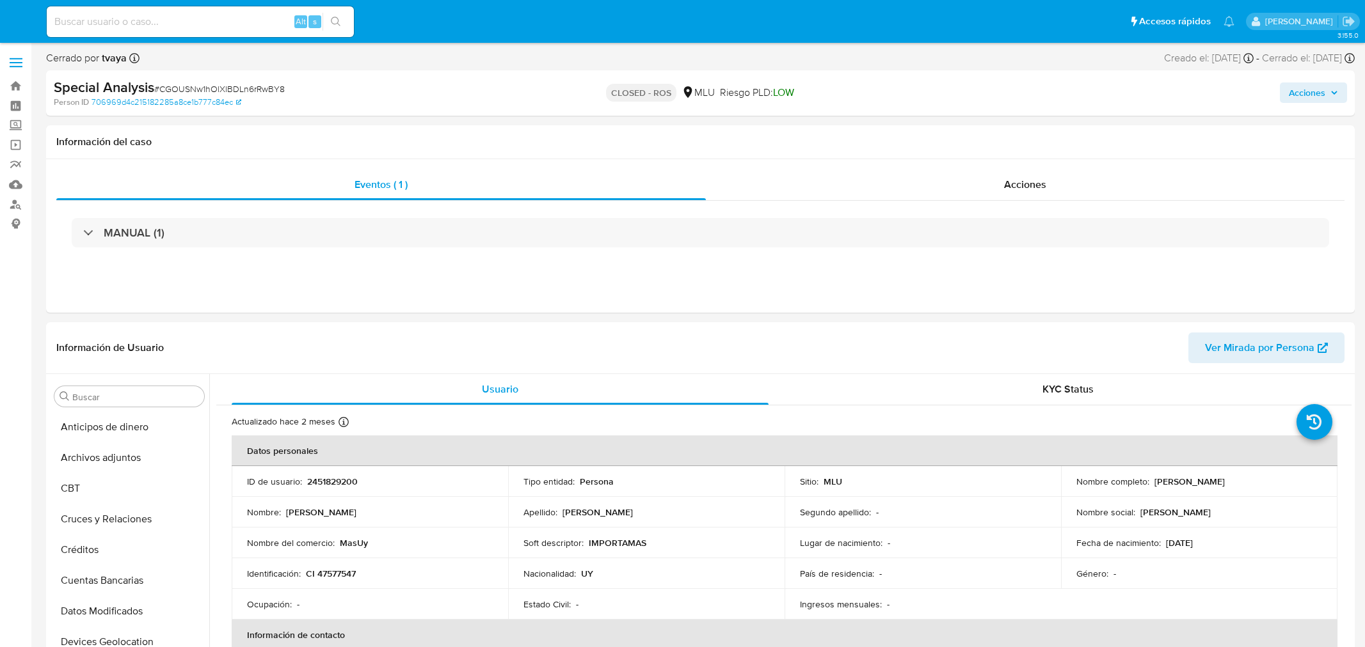
select select "10"
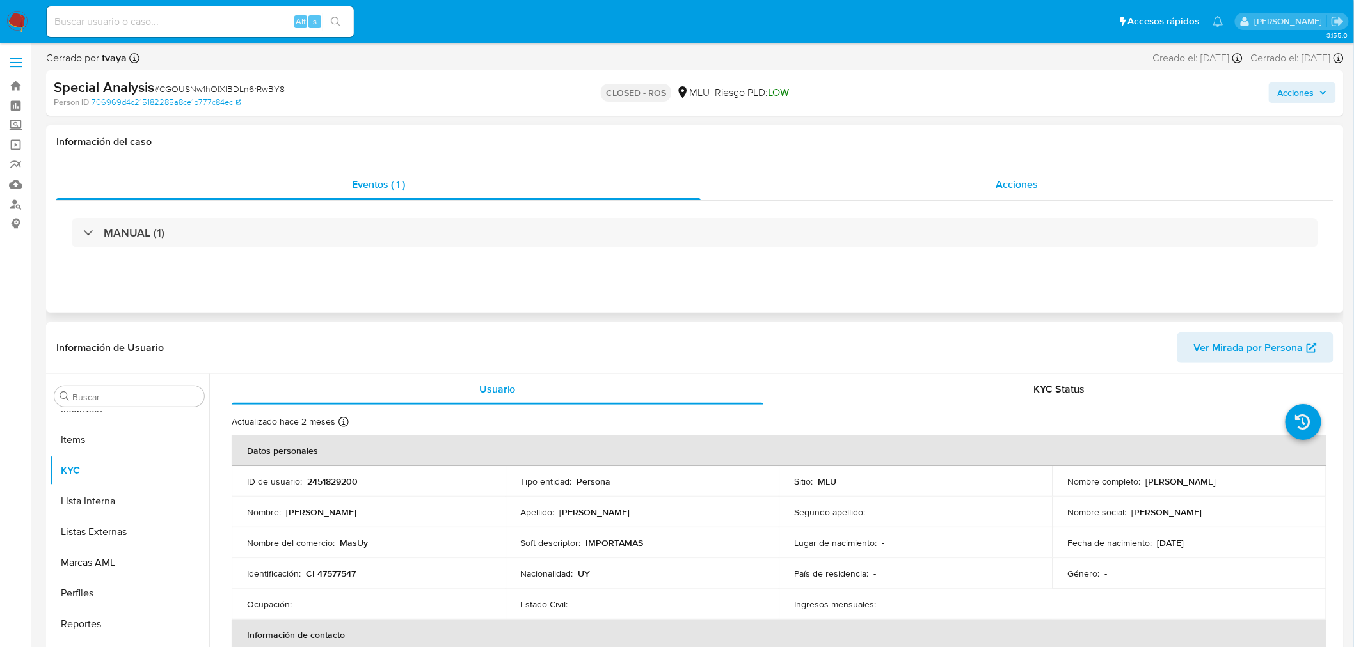
click at [926, 189] on div "Acciones" at bounding box center [1017, 185] width 633 height 31
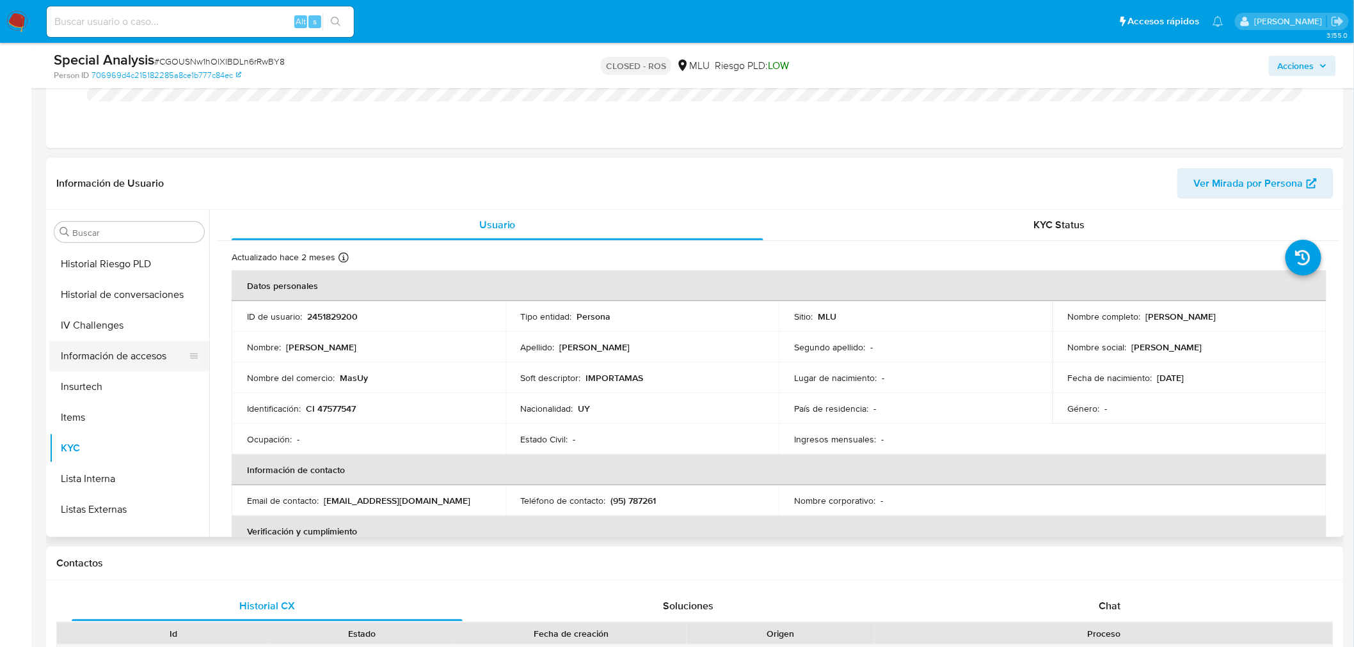
scroll to position [357, 0]
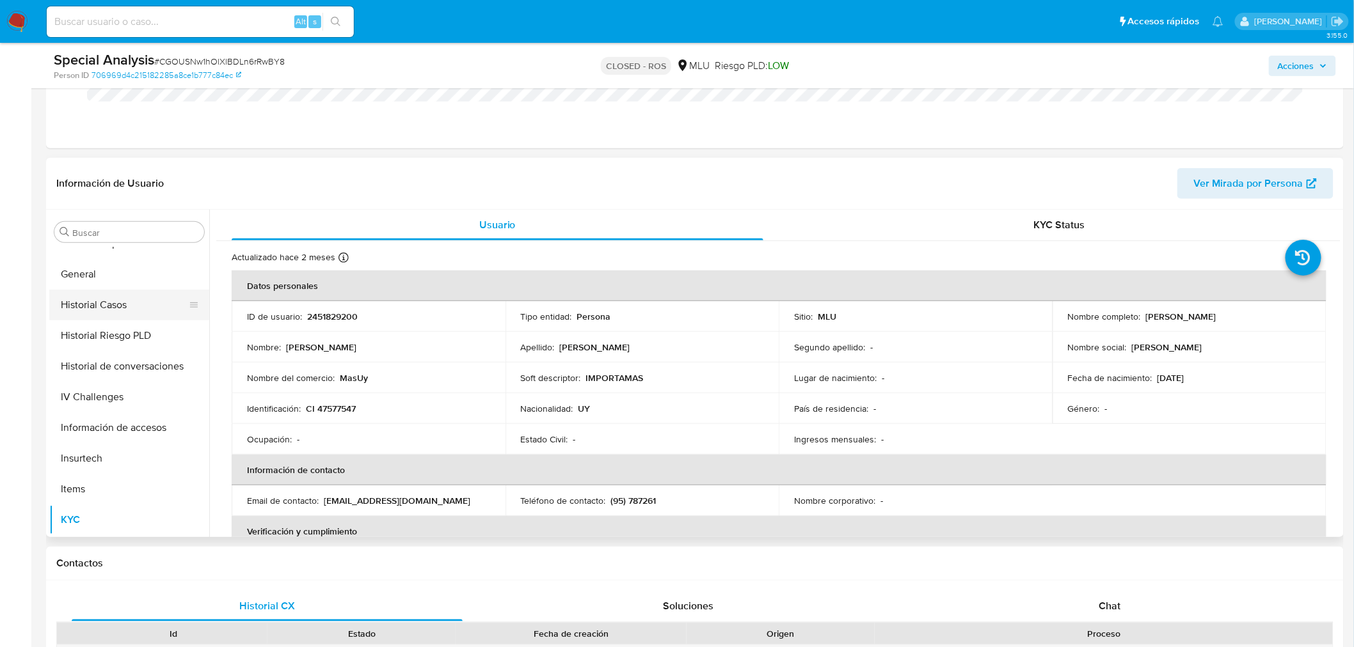
click at [101, 297] on button "Historial Casos" at bounding box center [124, 305] width 150 height 31
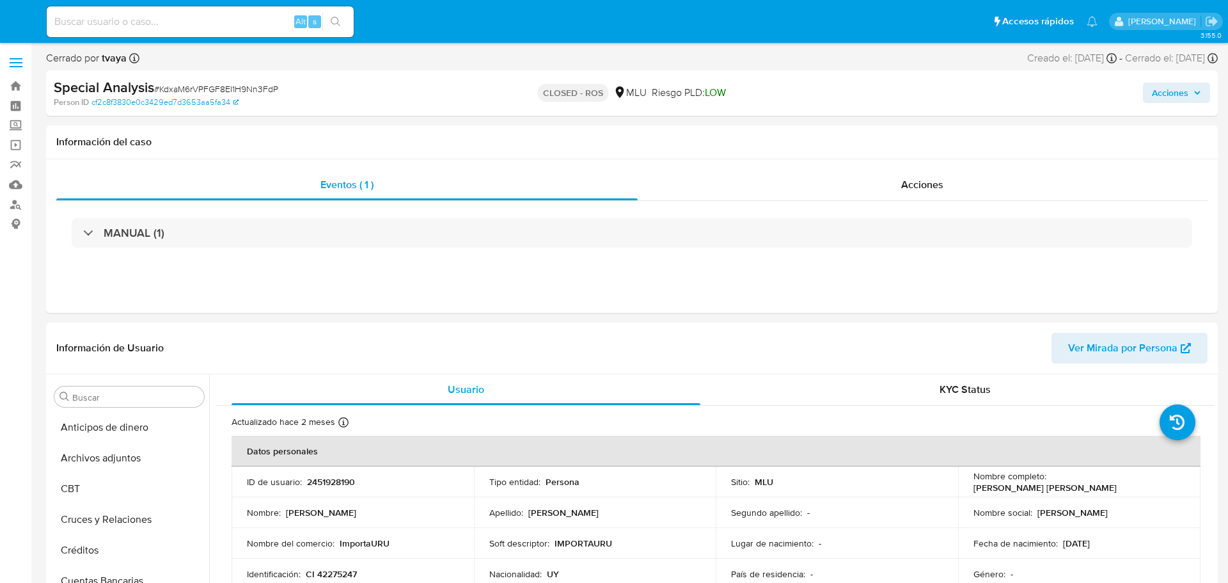
select select "10"
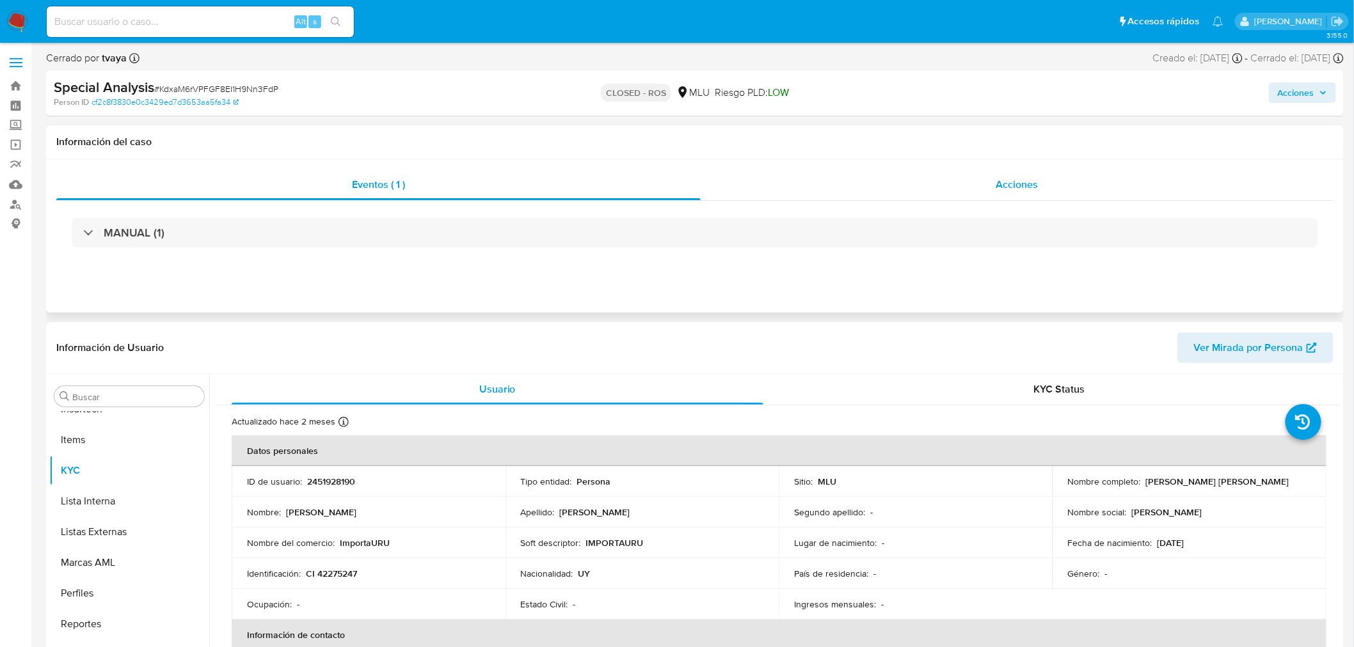
click at [1010, 181] on span "Acciones" at bounding box center [1016, 184] width 42 height 15
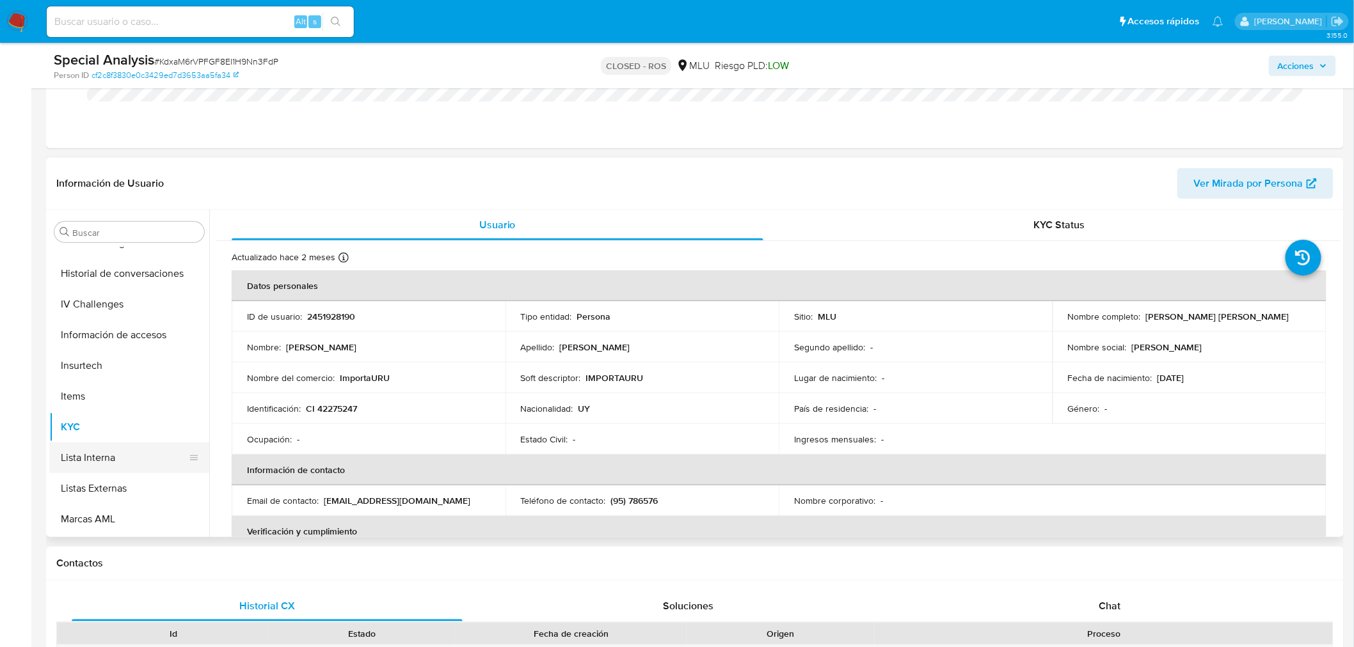
scroll to position [215, 0]
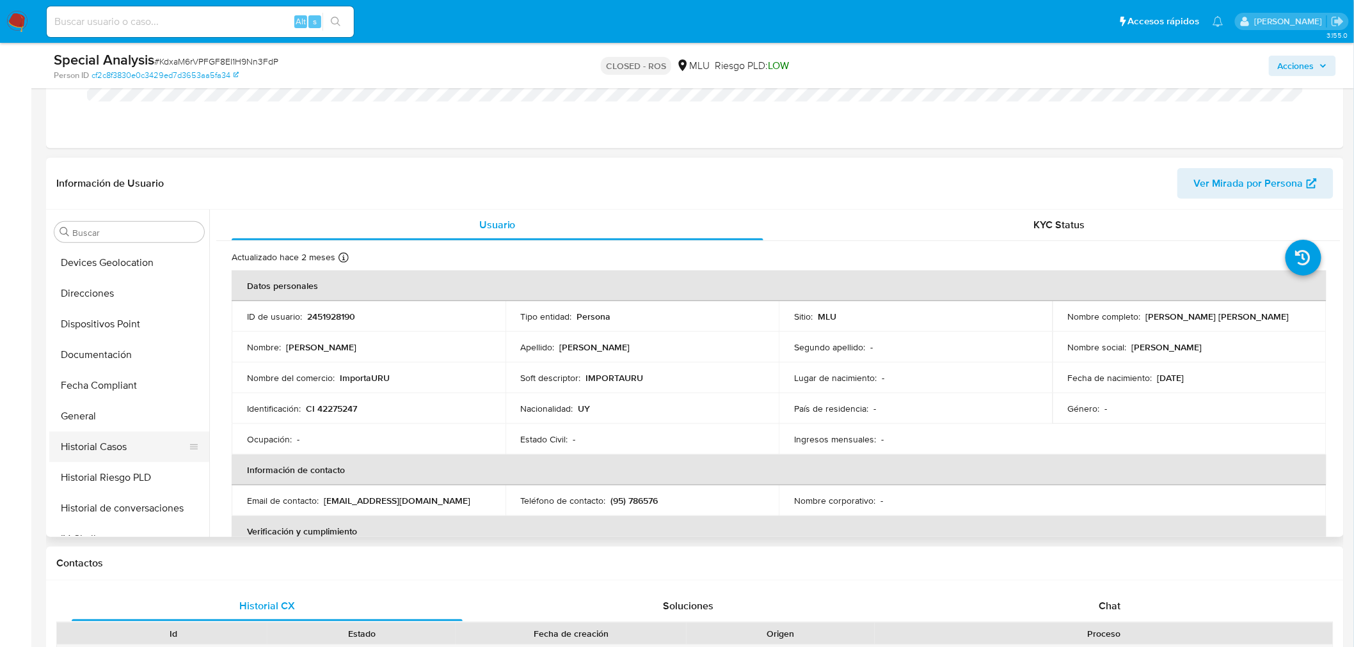
click at [129, 432] on button "Historial Casos" at bounding box center [124, 447] width 150 height 31
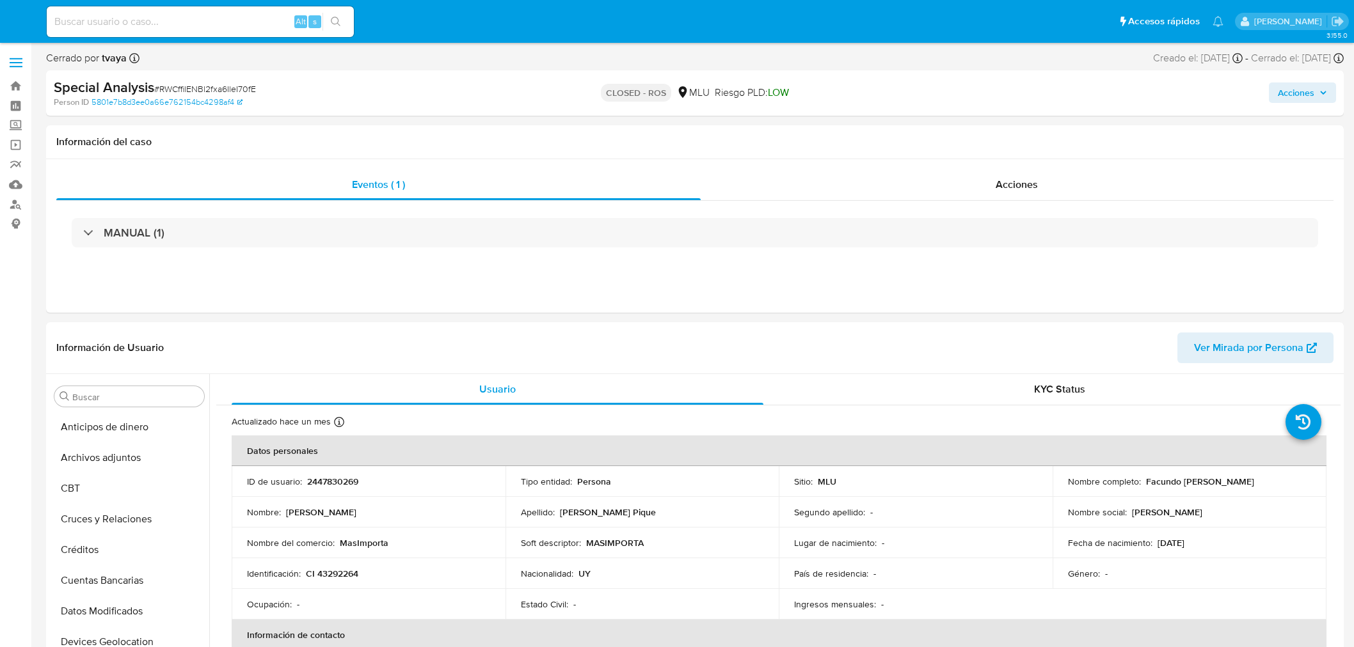
select select "10"
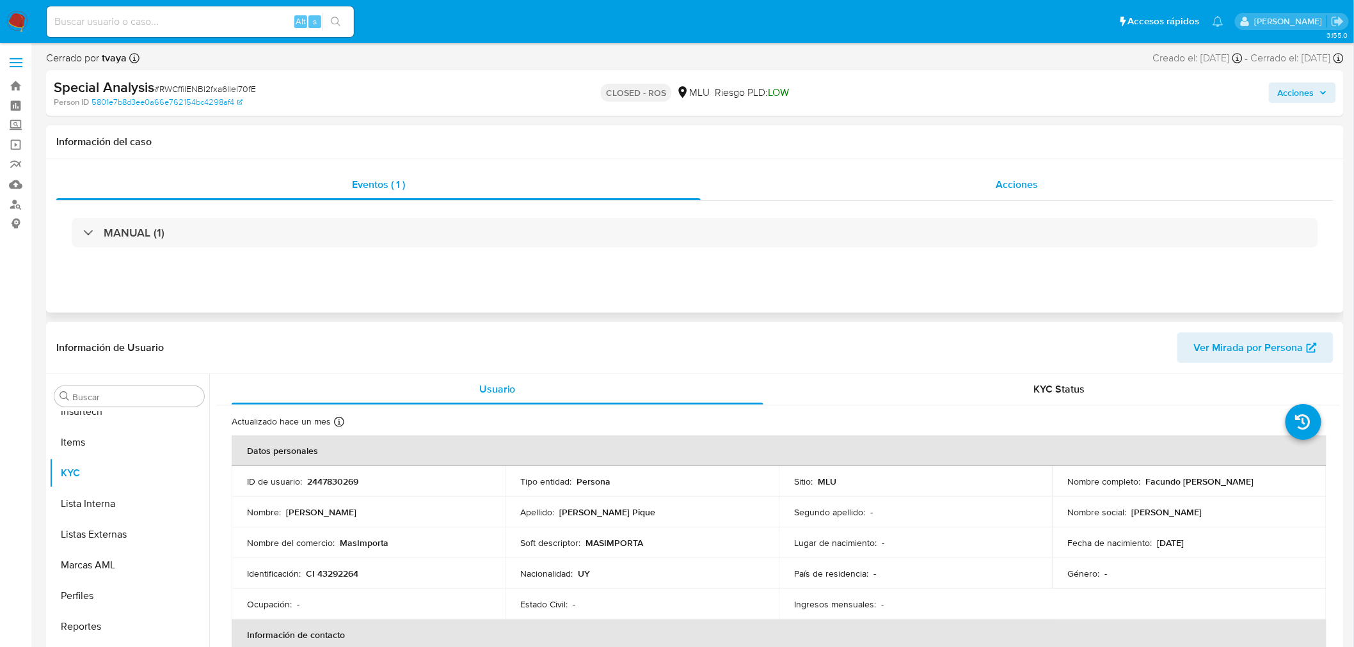
scroll to position [571, 0]
click at [1136, 193] on div "Acciones" at bounding box center [1017, 185] width 633 height 31
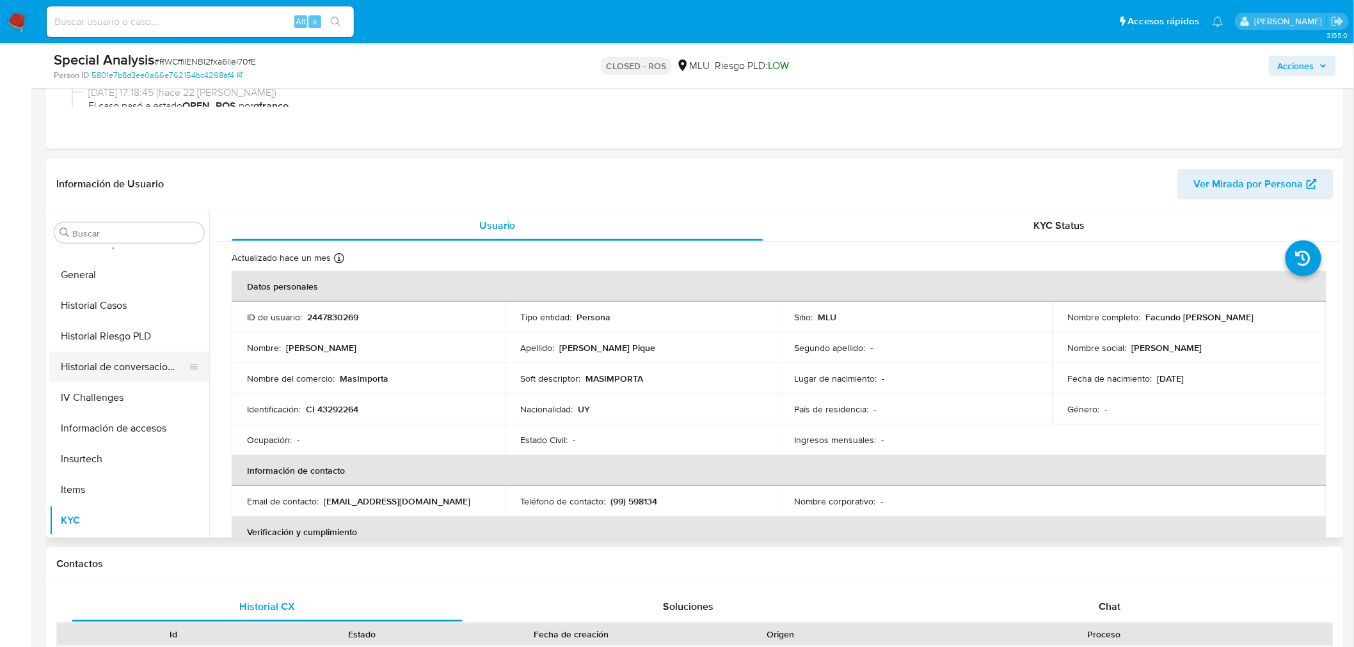
scroll to position [213, 0]
click at [102, 299] on button "Historial Casos" at bounding box center [124, 305] width 150 height 31
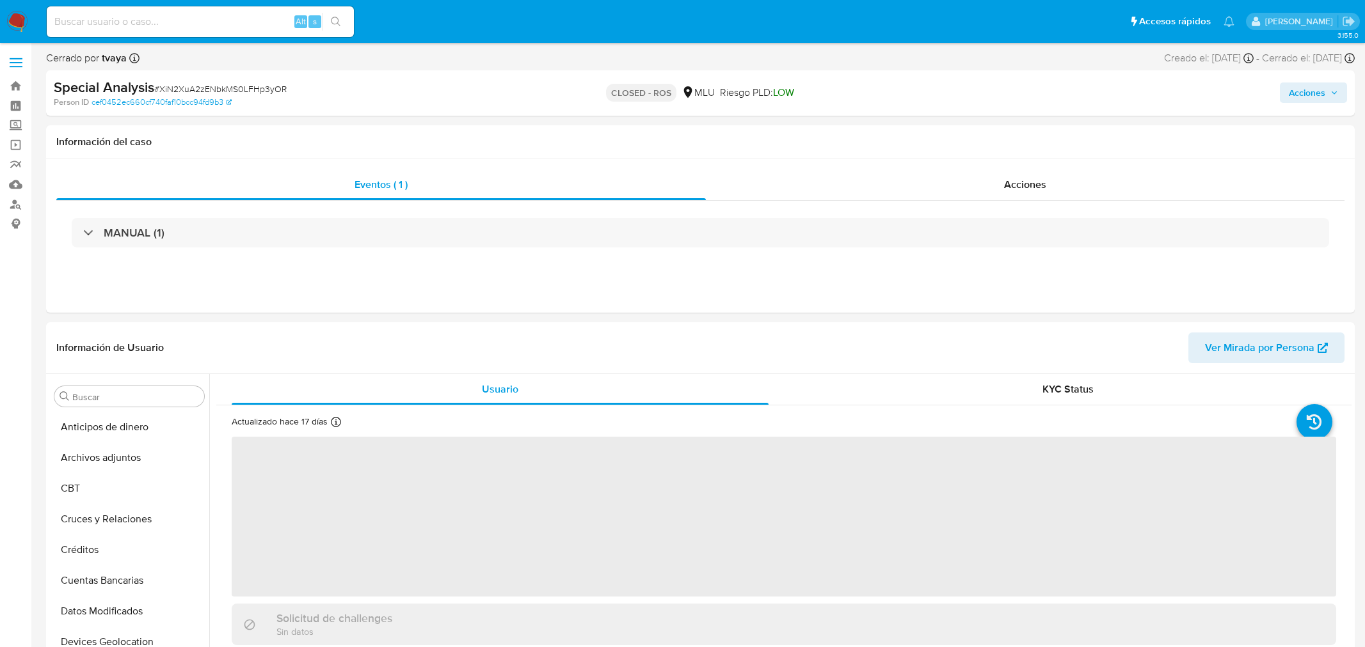
select select "10"
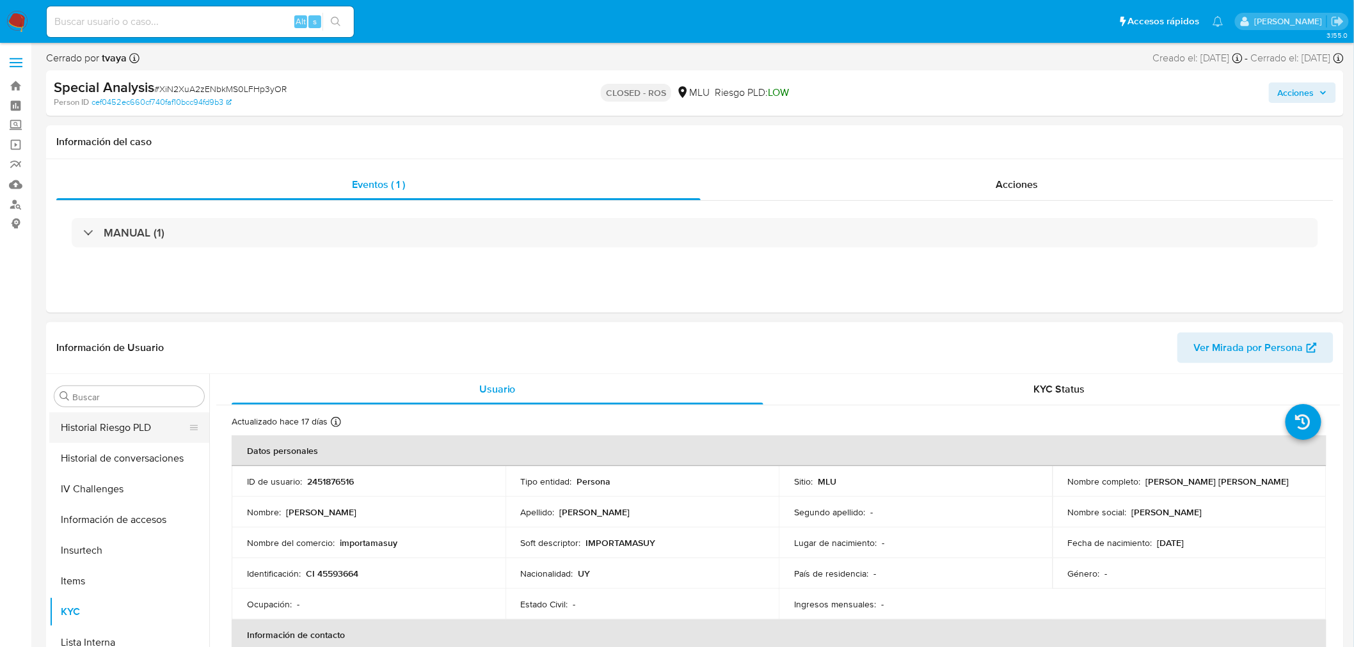
scroll to position [357, 0]
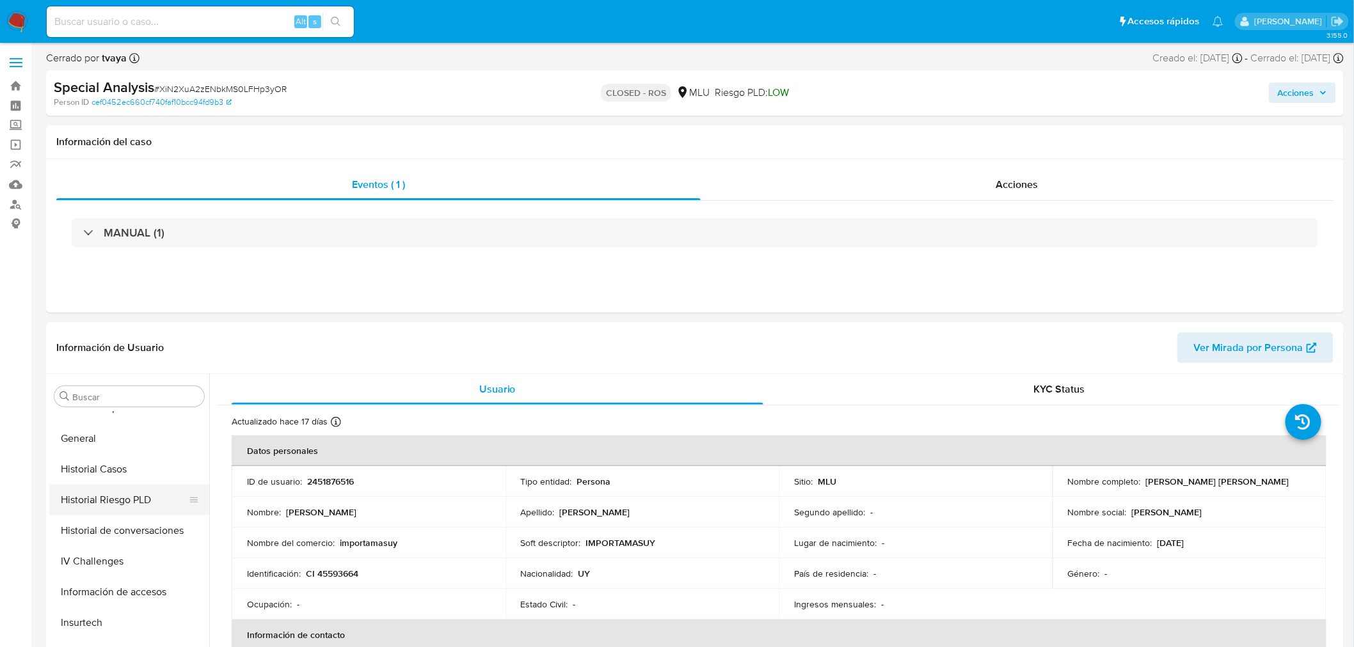
click at [141, 500] on button "Historial Riesgo PLD" at bounding box center [124, 500] width 150 height 31
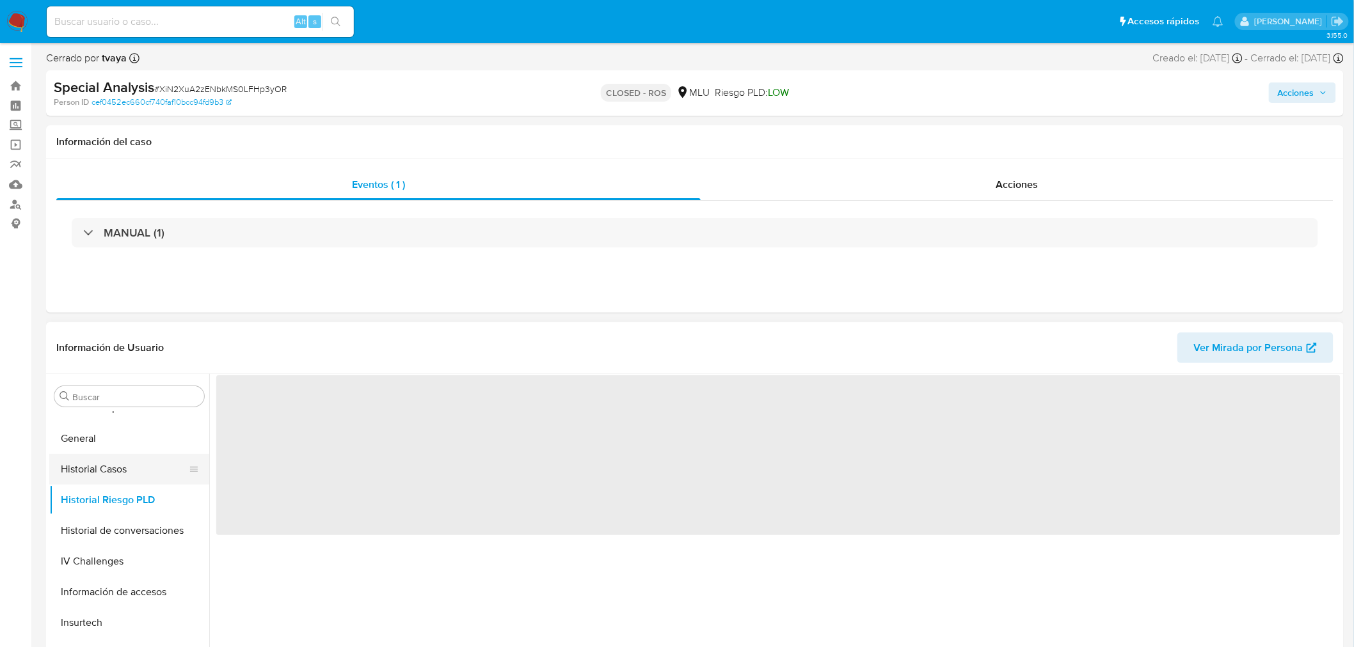
click at [143, 471] on button "Historial Casos" at bounding box center [124, 469] width 150 height 31
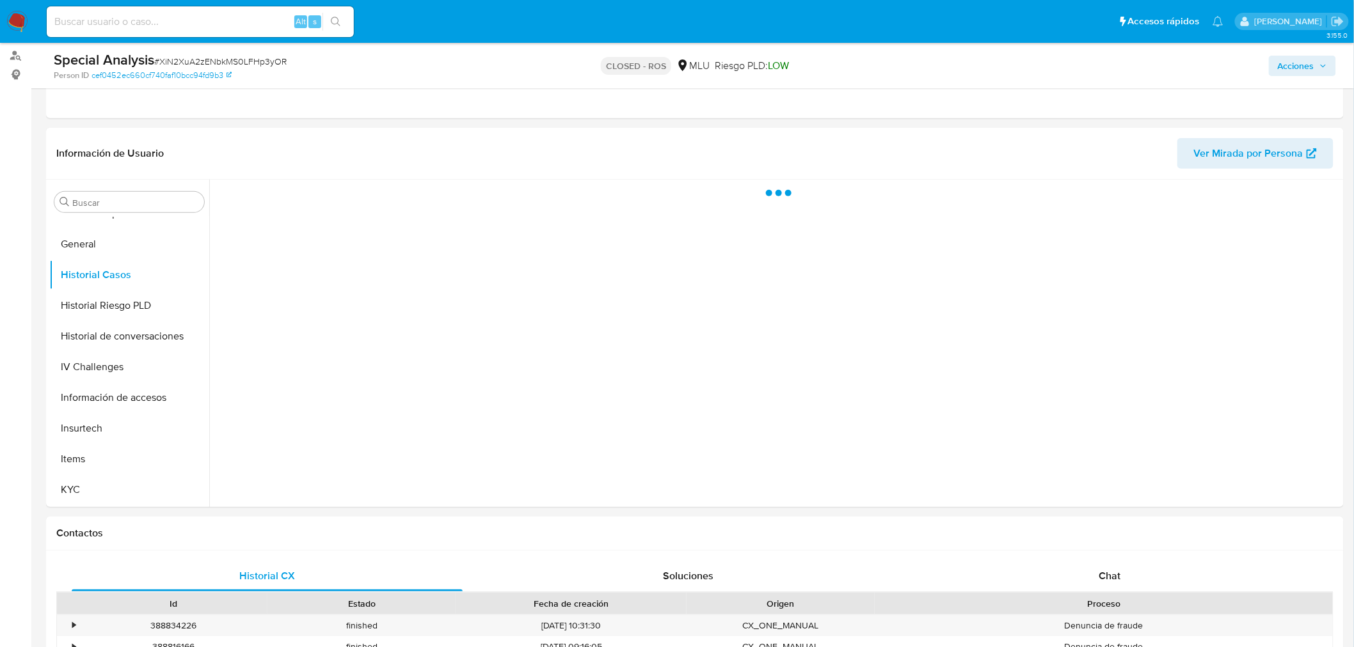
scroll to position [213, 0]
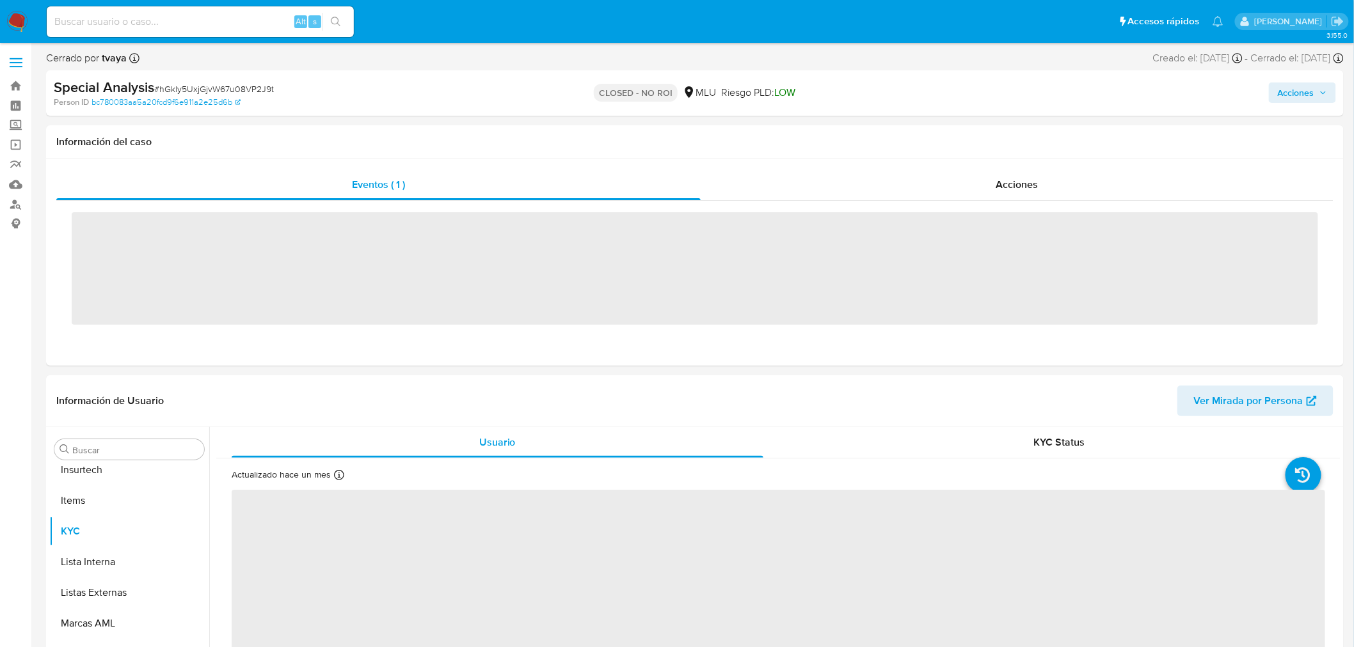
scroll to position [571, 0]
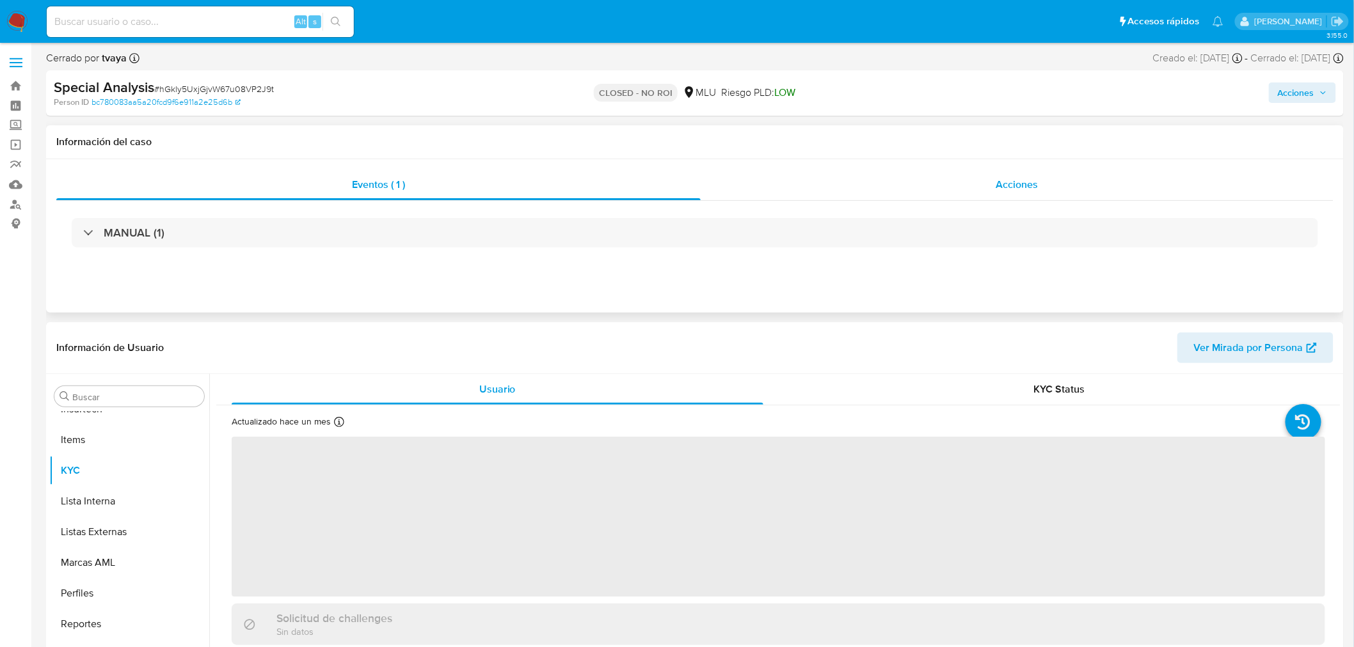
click at [979, 170] on div "Acciones" at bounding box center [1017, 185] width 633 height 31
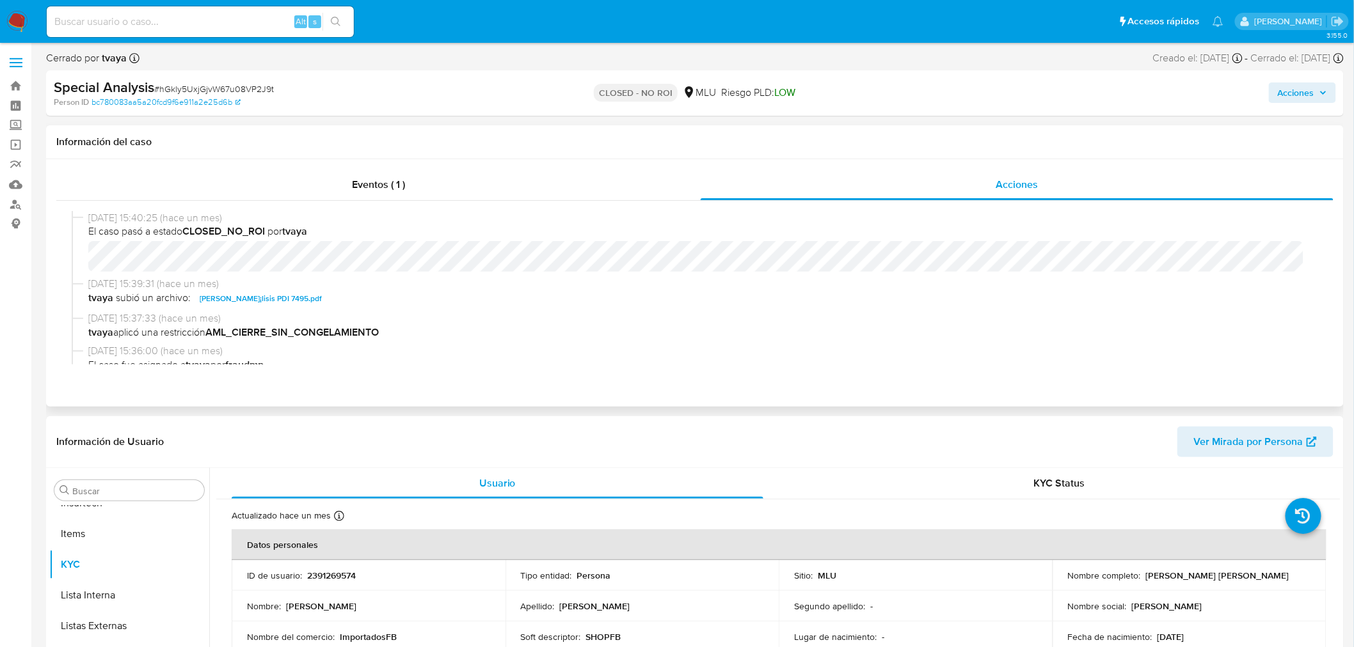
select select "10"
